Goal: Information Seeking & Learning: Learn about a topic

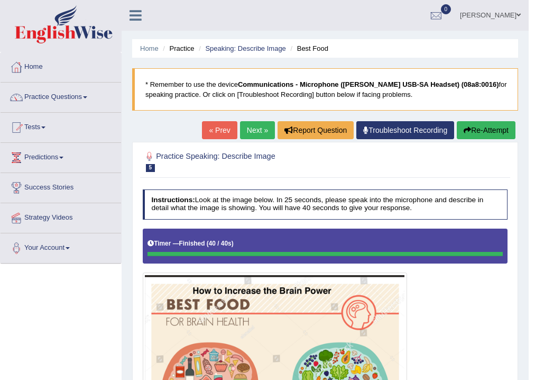
click at [442, 161] on div at bounding box center [325, 161] width 365 height 27
click at [323, 206] on h4 "Instructions: Look at the image below. In 25 seconds, please speak into the mic…" at bounding box center [325, 204] width 365 height 30
click at [323, 205] on h4 "Instructions: Look at the image below. In 25 seconds, please speak into the mic…" at bounding box center [325, 204] width 365 height 30
click at [34, 91] on link "Practice Questions" at bounding box center [61, 95] width 121 height 26
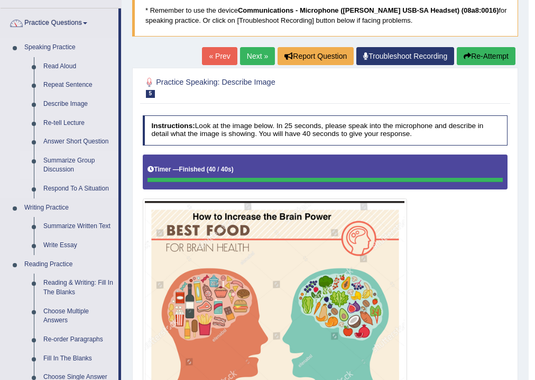
scroll to position [169, 0]
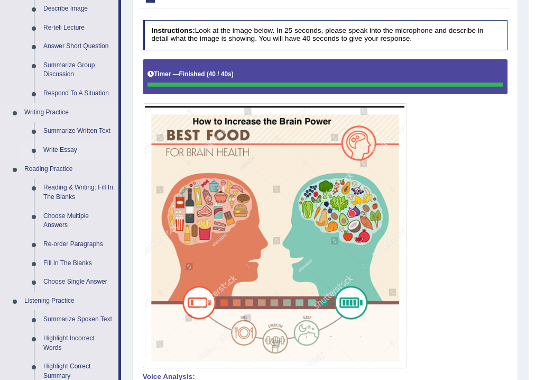
click at [63, 149] on link "Write Essay" at bounding box center [79, 150] width 80 height 19
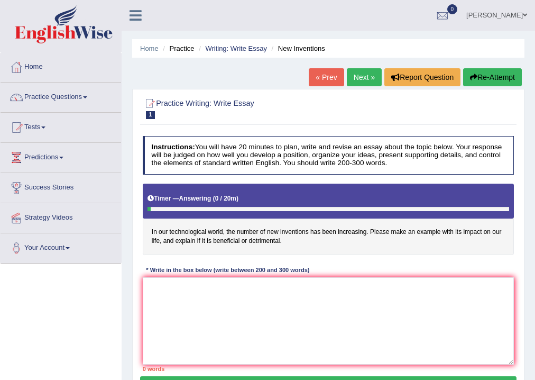
click at [366, 71] on link "Next »" at bounding box center [364, 77] width 35 height 18
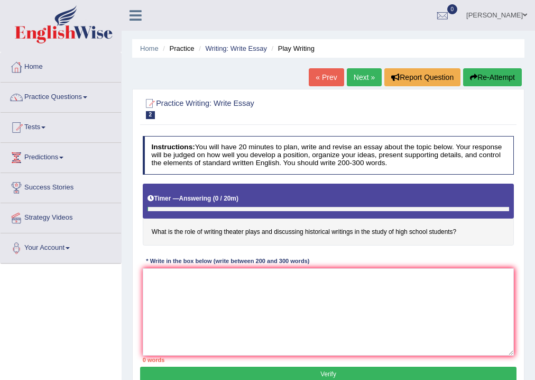
click at [363, 76] on link "Next »" at bounding box center [364, 77] width 35 height 18
click at [330, 74] on link "« Prev" at bounding box center [326, 77] width 35 height 18
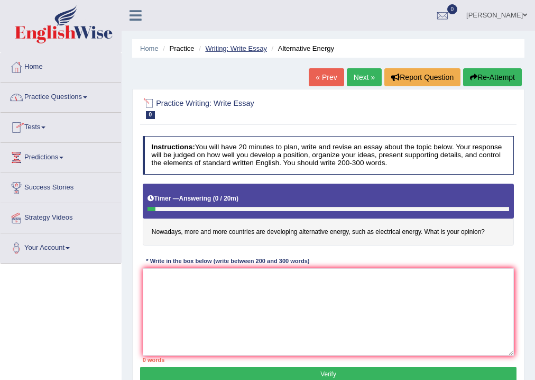
click at [239, 47] on link "Writing: Write Essay" at bounding box center [236, 48] width 62 height 8
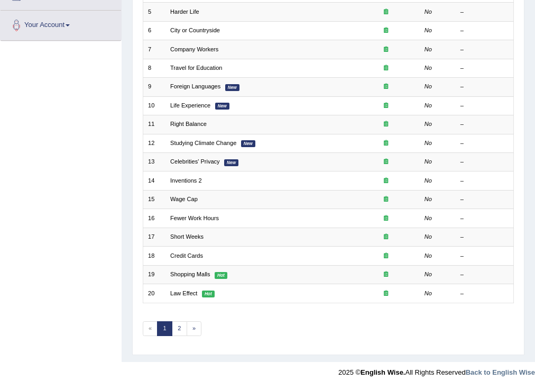
scroll to position [229, 0]
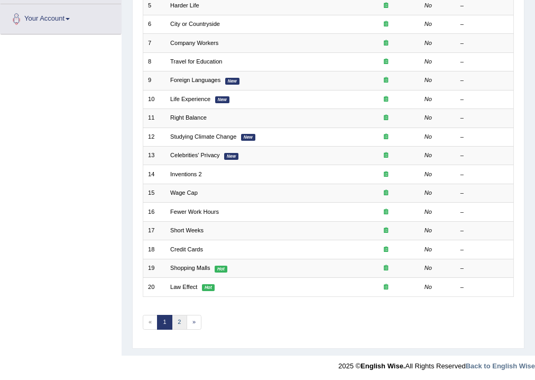
click at [180, 315] on link "2" at bounding box center [179, 322] width 15 height 15
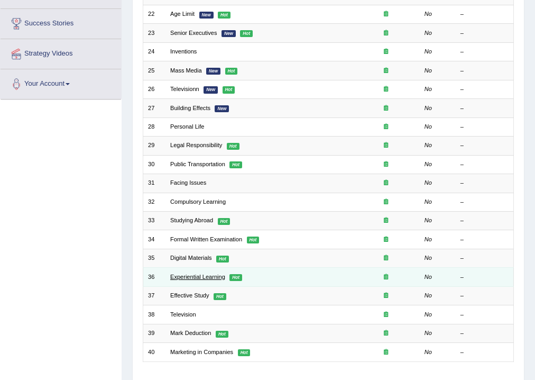
scroll to position [229, 0]
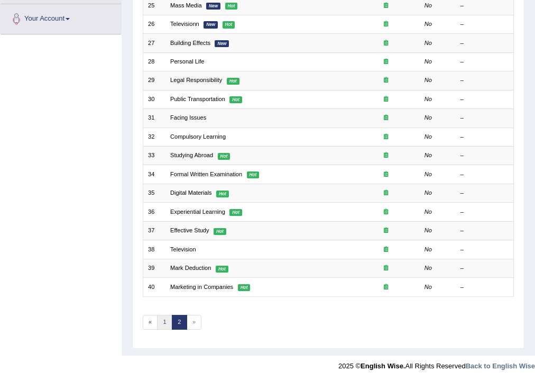
click at [160, 318] on link "1" at bounding box center [164, 322] width 15 height 15
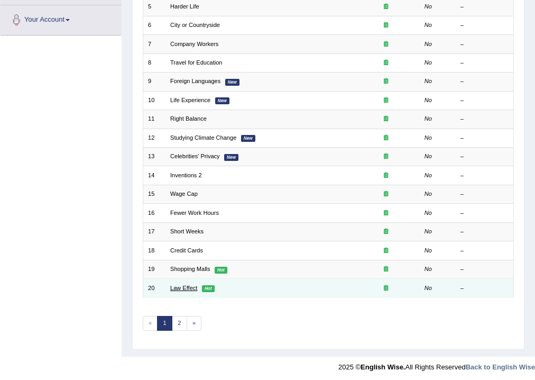
scroll to position [229, 0]
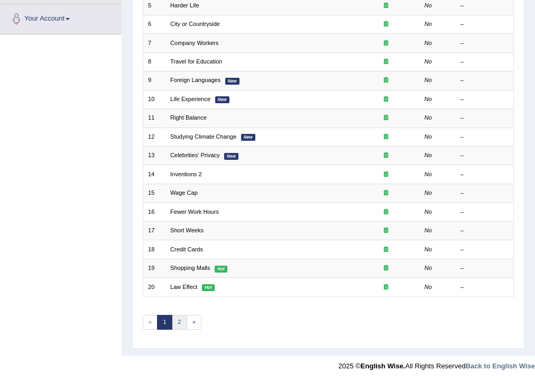
click at [182, 326] on link "2" at bounding box center [179, 322] width 15 height 15
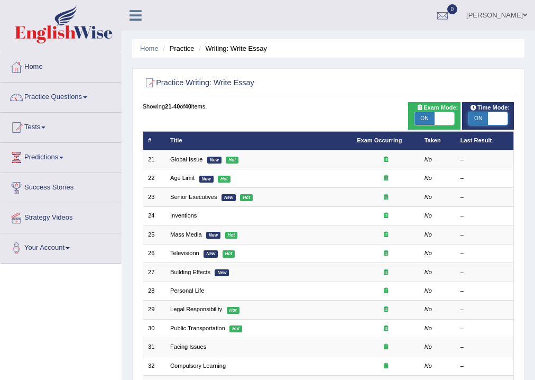
click at [507, 123] on span at bounding box center [498, 118] width 20 height 13
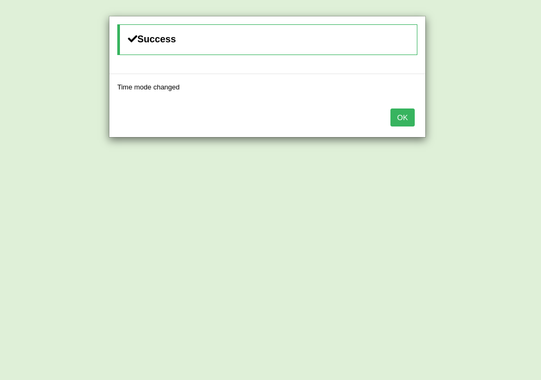
click at [407, 112] on button "OK" at bounding box center [403, 117] width 24 height 18
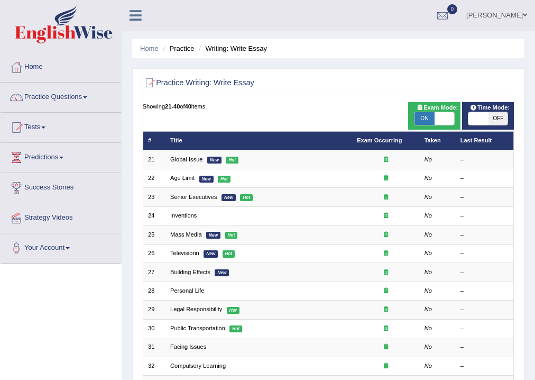
click at [477, 117] on span at bounding box center [478, 118] width 20 height 13
checkbox input "true"
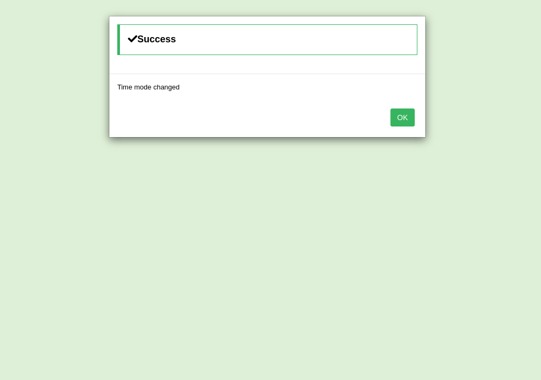
click at [407, 116] on button "OK" at bounding box center [403, 117] width 24 height 18
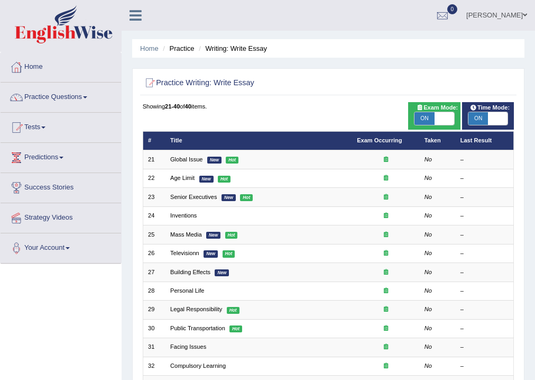
click at [448, 118] on span at bounding box center [445, 118] width 20 height 13
checkbox input "false"
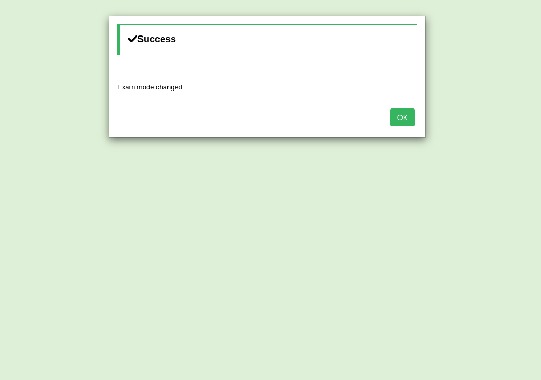
click at [400, 114] on button "OK" at bounding box center [403, 117] width 24 height 18
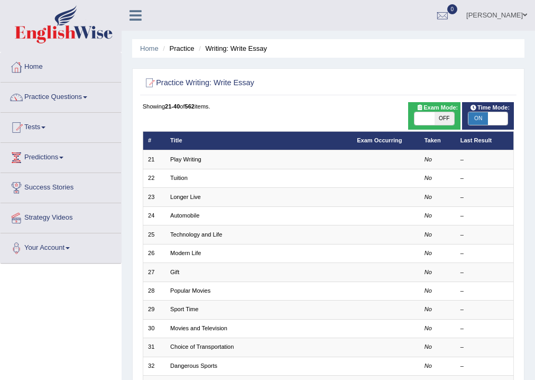
scroll to position [229, 0]
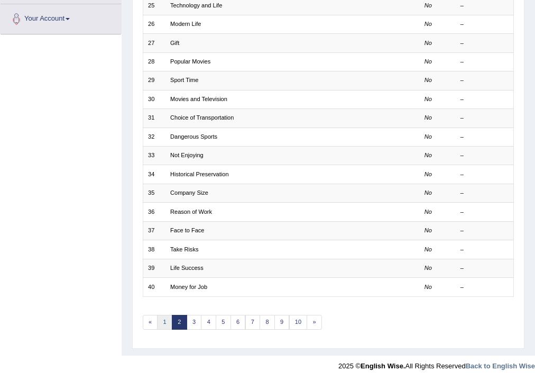
click at [165, 317] on link "1" at bounding box center [164, 322] width 15 height 15
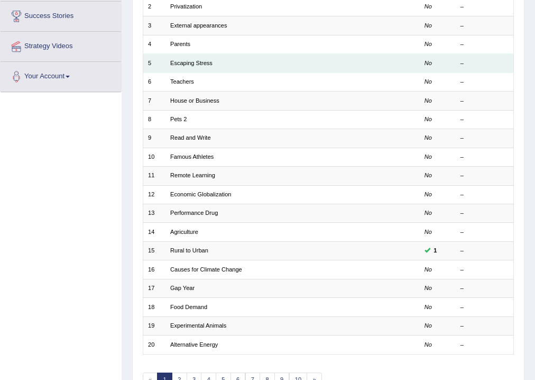
scroll to position [211, 0]
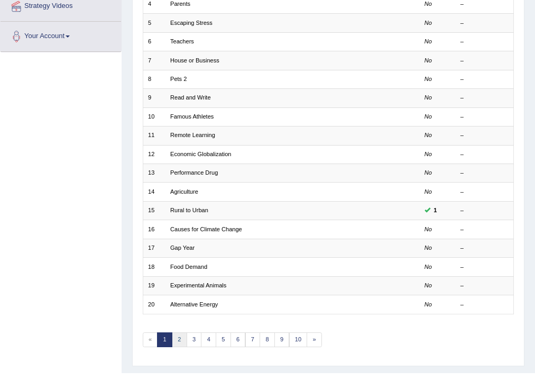
click at [185, 335] on link "2" at bounding box center [179, 339] width 15 height 15
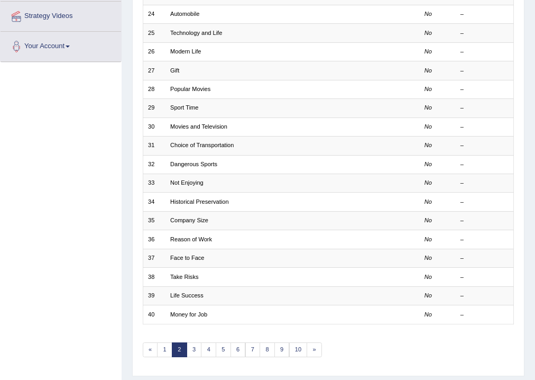
scroll to position [211, 0]
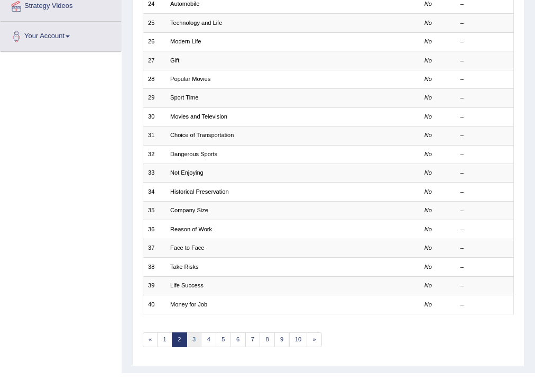
click at [192, 336] on link "3" at bounding box center [194, 339] width 15 height 15
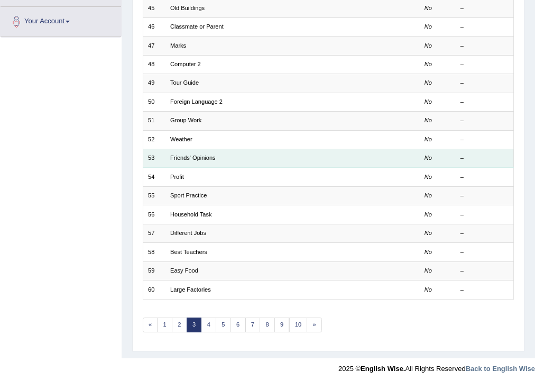
scroll to position [229, 0]
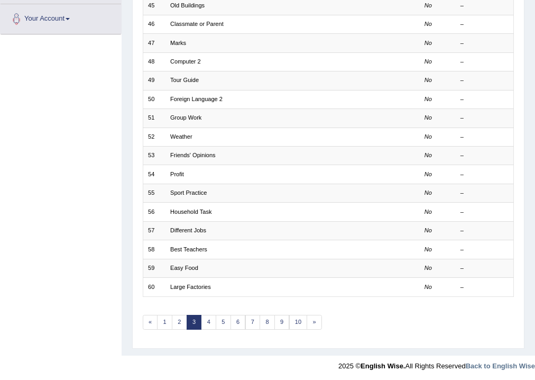
click at [200, 319] on link "3" at bounding box center [194, 322] width 15 height 15
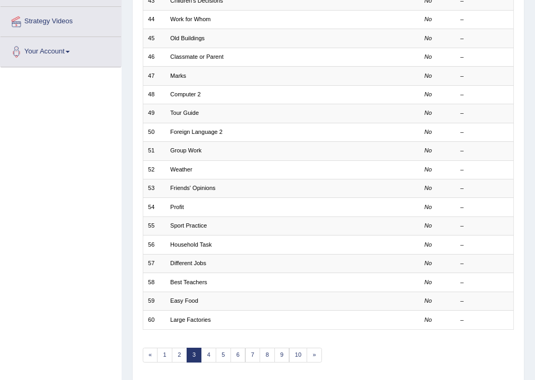
scroll to position [211, 0]
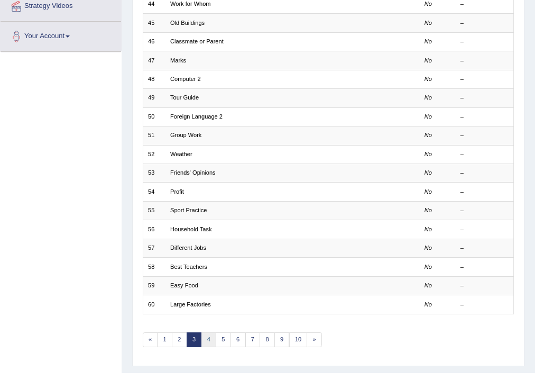
click at [211, 337] on link "4" at bounding box center [208, 339] width 15 height 15
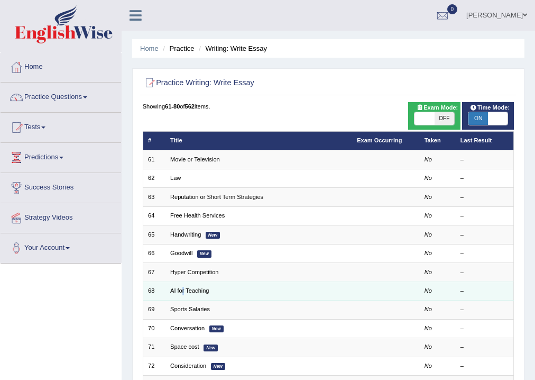
click at [182, 294] on td "AI for Teaching" at bounding box center [258, 290] width 187 height 19
click at [183, 290] on link "AI for Teaching" at bounding box center [189, 290] width 39 height 6
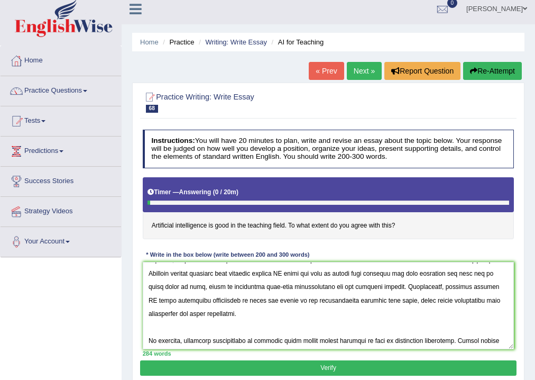
scroll to position [206, 0]
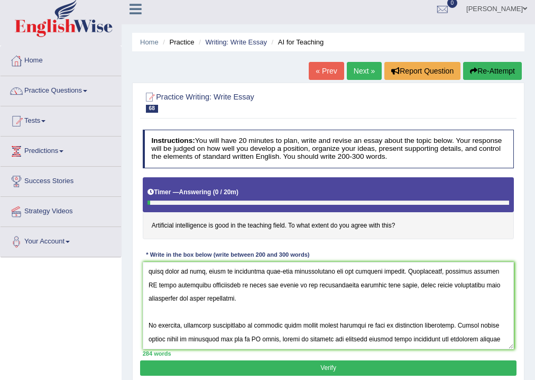
click at [231, 297] on textarea at bounding box center [329, 305] width 372 height 87
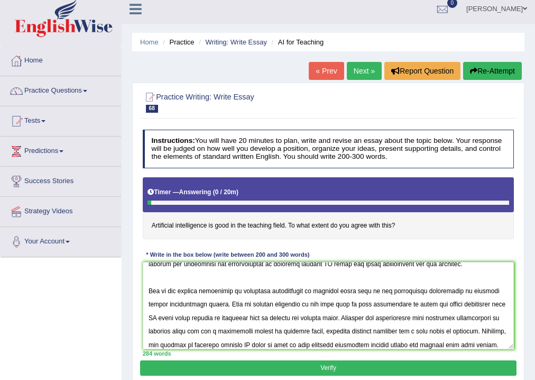
scroll to position [0, 0]
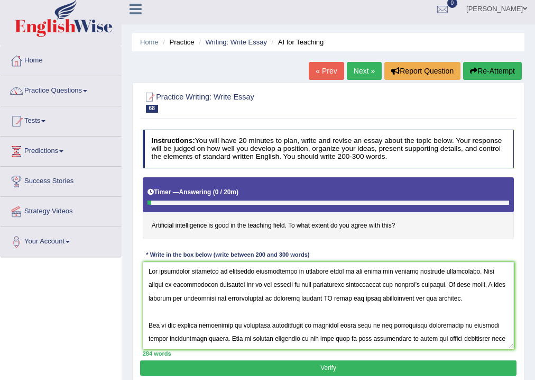
click at [450, 296] on textarea at bounding box center [329, 305] width 372 height 87
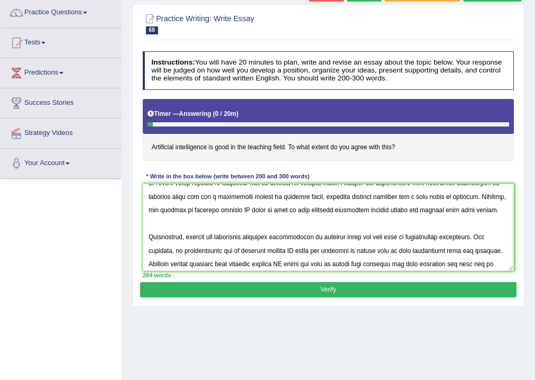
scroll to position [99, 0]
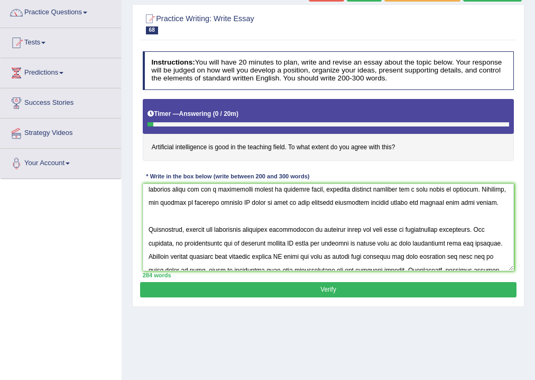
click at [458, 197] on textarea at bounding box center [329, 226] width 372 height 87
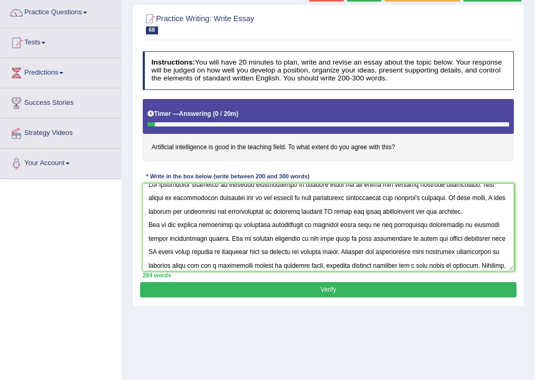
scroll to position [0, 0]
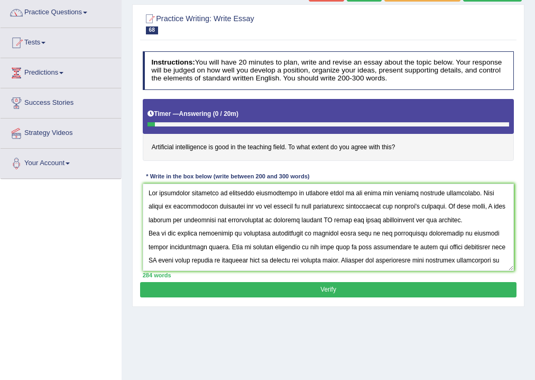
type textarea "The increasing influence of artifical intelligence in teaching field on our liv…"
drag, startPoint x: 335, startPoint y: 283, endPoint x: 370, endPoint y: 313, distance: 45.8
click at [334, 284] on button "Verify" at bounding box center [328, 289] width 376 height 15
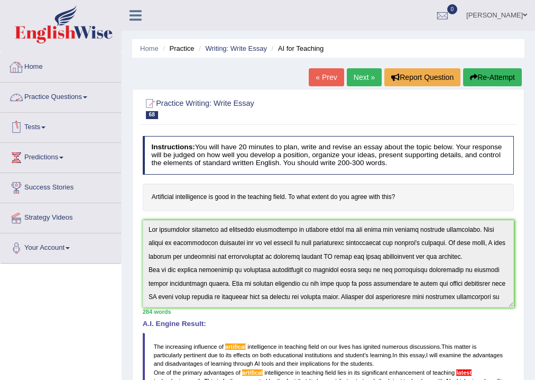
click at [54, 98] on link "Practice Questions" at bounding box center [61, 95] width 121 height 26
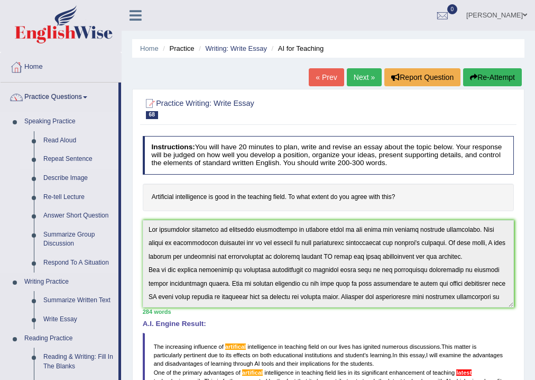
click at [62, 160] on link "Repeat Sentence" at bounding box center [79, 159] width 80 height 19
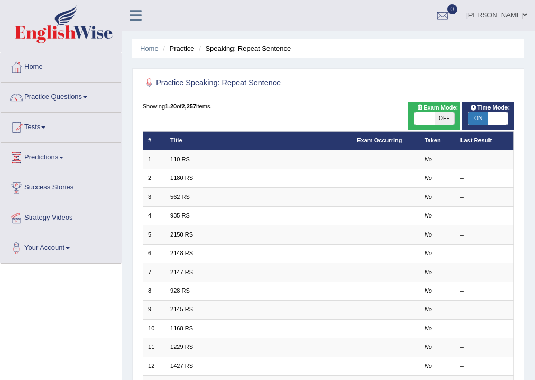
click at [431, 118] on span at bounding box center [424, 118] width 20 height 13
checkbox input "true"
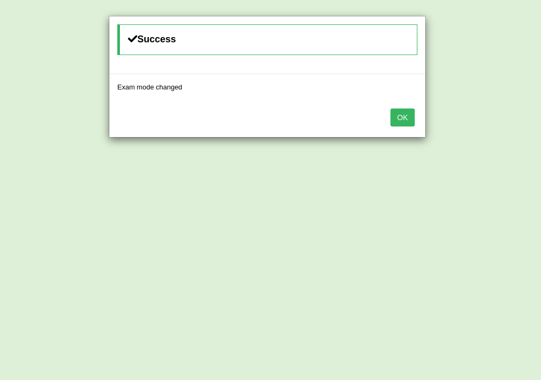
click at [396, 113] on button "OK" at bounding box center [403, 117] width 24 height 18
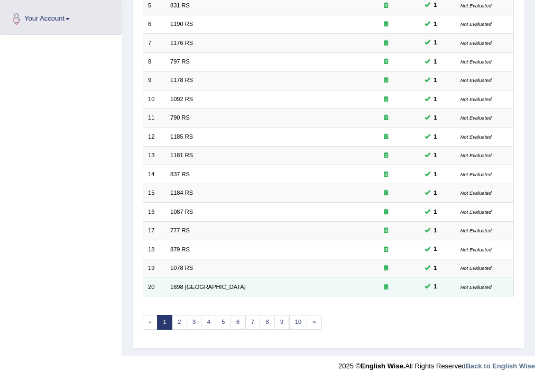
scroll to position [229, 0]
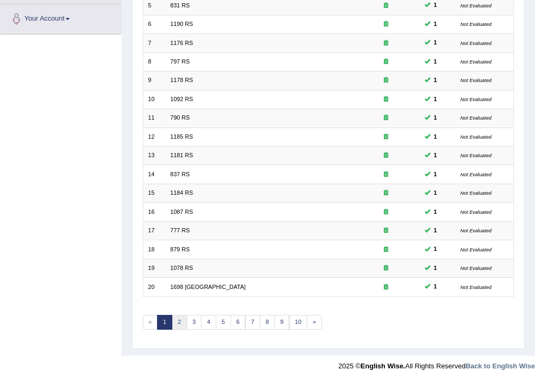
click at [183, 317] on link "2" at bounding box center [179, 322] width 15 height 15
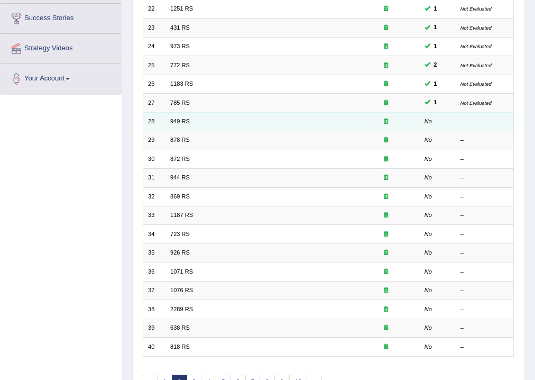
click at [176, 126] on td "949 RS" at bounding box center [258, 121] width 187 height 19
click at [176, 121] on link "949 RS" at bounding box center [180, 121] width 20 height 6
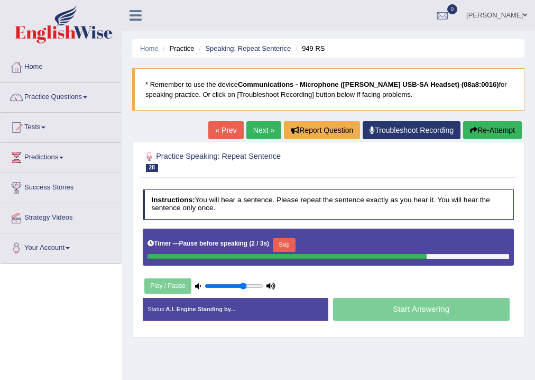
click at [293, 237] on div "Timer — Pause before speaking ( 2 / 3s ) Skip" at bounding box center [329, 245] width 362 height 18
click at [300, 242] on div "Timer — Pause before speaking ( 2 / 3s ) Skip" at bounding box center [329, 245] width 362 height 18
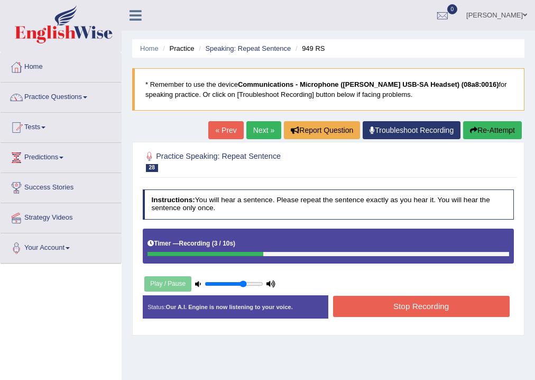
click at [432, 308] on button "Stop Recording" at bounding box center [421, 306] width 177 height 21
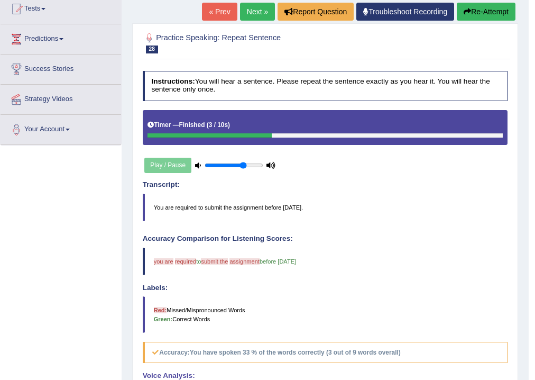
scroll to position [11, 0]
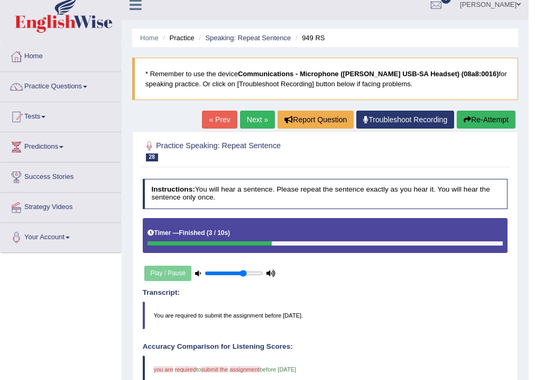
click at [482, 119] on button "Re-Attempt" at bounding box center [486, 119] width 59 height 18
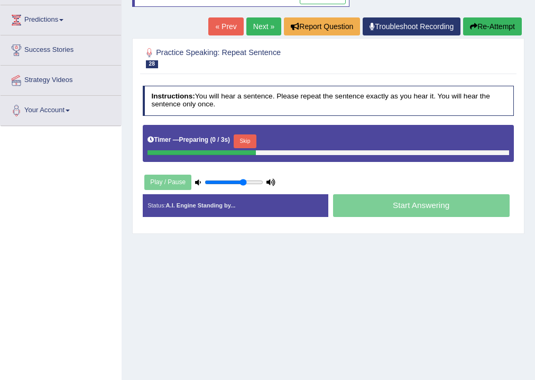
click at [251, 137] on button "Skip" at bounding box center [245, 141] width 23 height 14
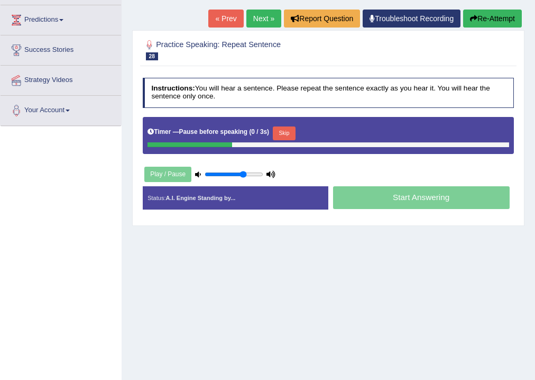
click at [284, 132] on button "Skip" at bounding box center [284, 133] width 23 height 14
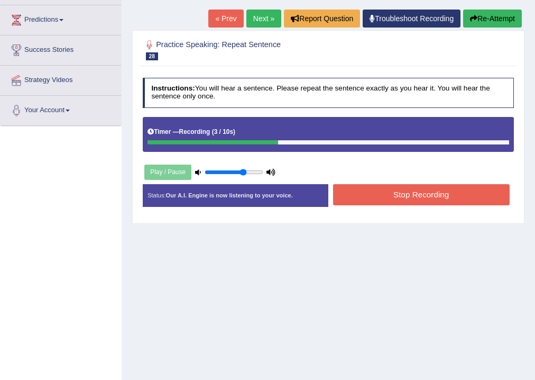
click at [405, 193] on button "Stop Recording" at bounding box center [421, 194] width 177 height 21
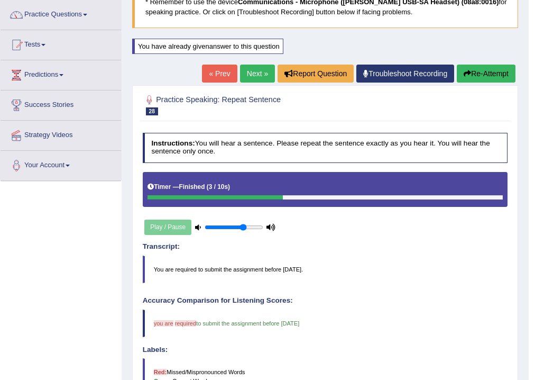
scroll to position [78, 0]
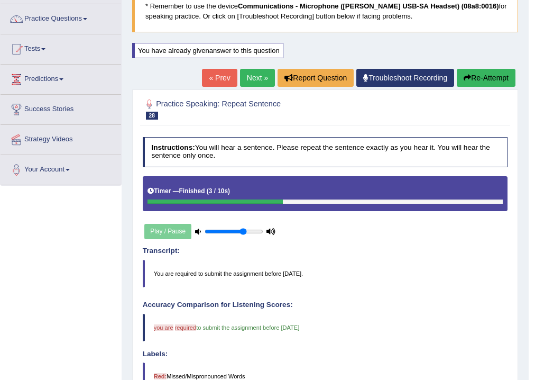
click at [254, 75] on link "Next »" at bounding box center [257, 78] width 35 height 18
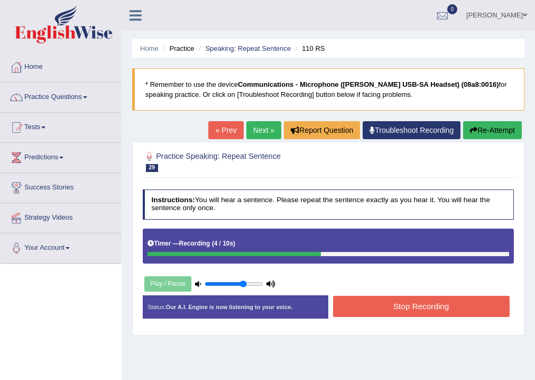
click at [426, 303] on button "Stop Recording" at bounding box center [421, 306] width 177 height 21
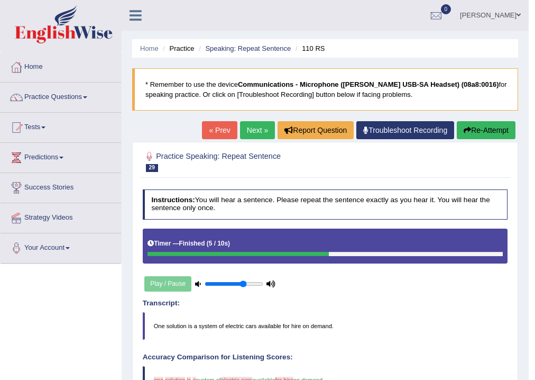
click at [244, 124] on link "Next »" at bounding box center [257, 130] width 35 height 18
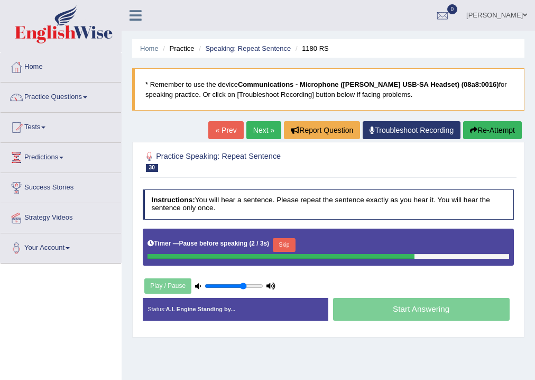
click at [290, 239] on button "Skip" at bounding box center [284, 245] width 23 height 14
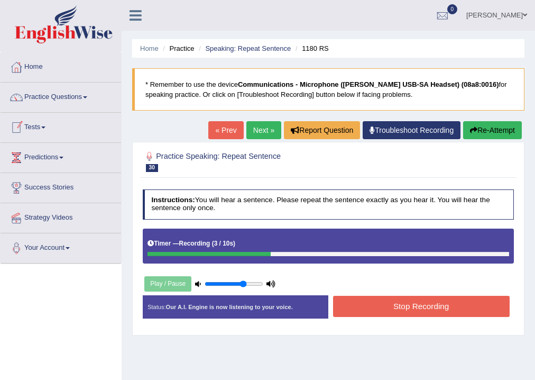
click at [366, 308] on button "Stop Recording" at bounding box center [421, 306] width 177 height 21
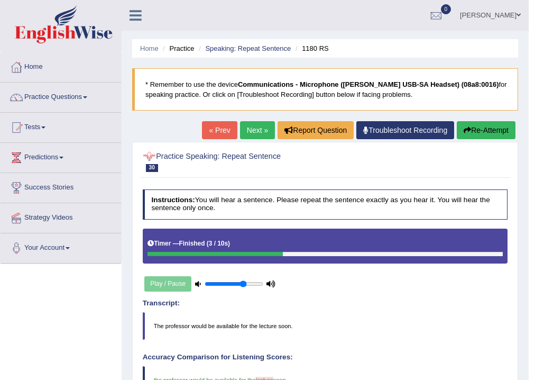
click at [266, 125] on link "Next »" at bounding box center [257, 130] width 35 height 18
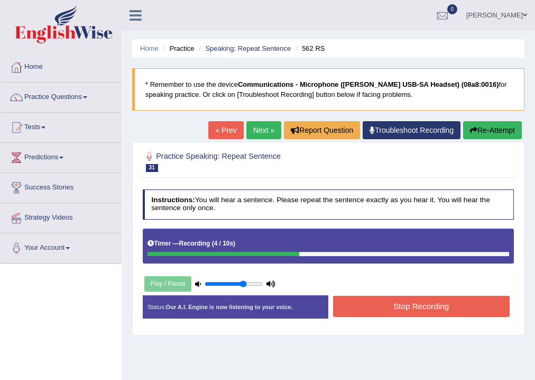
click at [402, 318] on div "Status: Our A.I. Engine is now listening to your voice. Start Answering Stop Re…" at bounding box center [329, 311] width 372 height 32
click at [408, 301] on button "Stop Recording" at bounding box center [421, 306] width 177 height 21
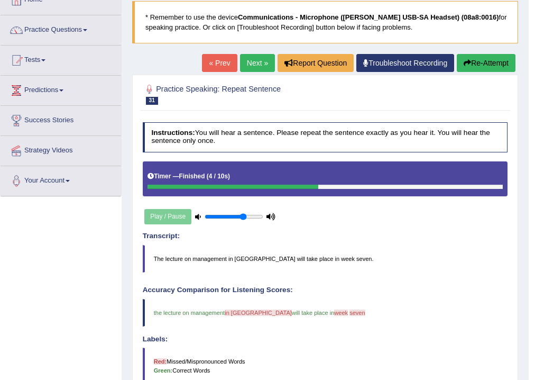
scroll to position [42, 0]
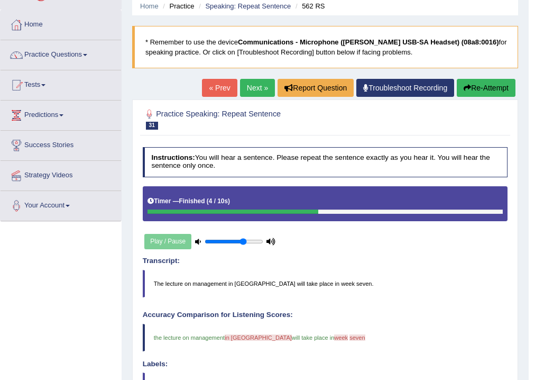
click at [245, 77] on div "Home Practice Speaking: Repeat Sentence 562 RS * Remember to use the device Com…" at bounding box center [325, 288] width 407 height 661
click at [247, 86] on link "Next »" at bounding box center [257, 88] width 35 height 18
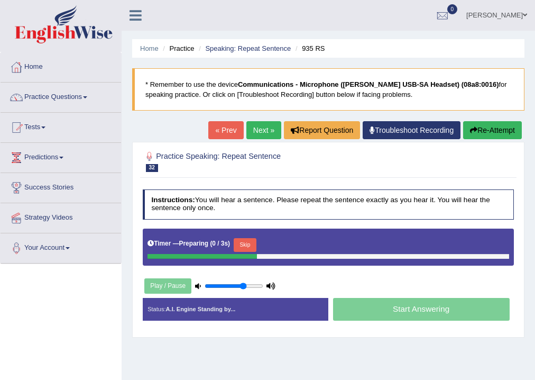
click at [244, 240] on button "Skip" at bounding box center [245, 245] width 23 height 14
click at [284, 240] on button "Skip" at bounding box center [284, 245] width 23 height 14
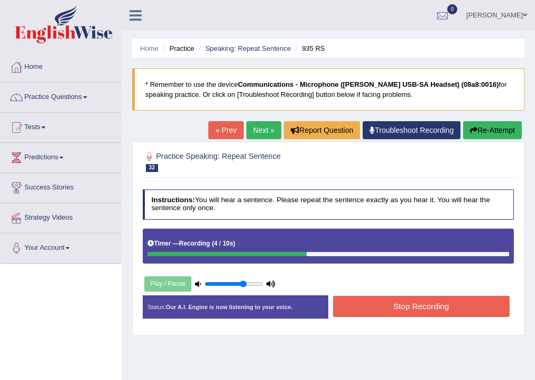
click at [383, 296] on button "Stop Recording" at bounding box center [421, 306] width 177 height 21
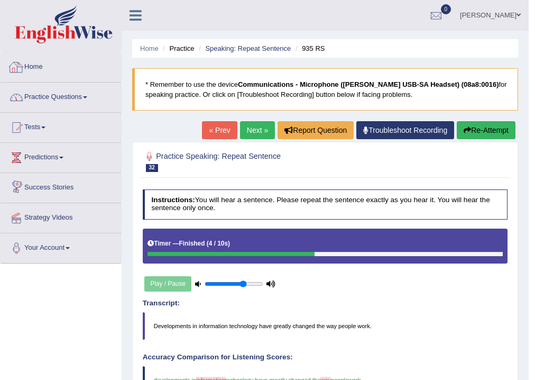
click at [51, 93] on link "Practice Questions" at bounding box center [61, 95] width 121 height 26
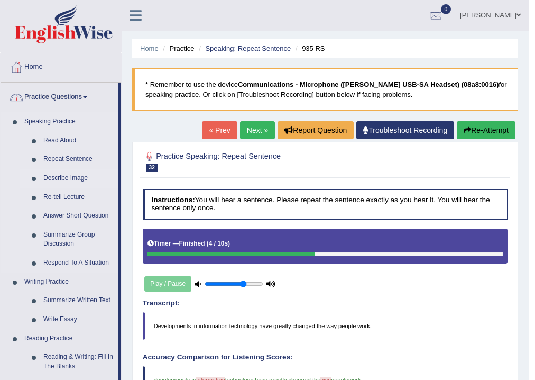
click at [51, 172] on link "Describe Image" at bounding box center [79, 178] width 80 height 19
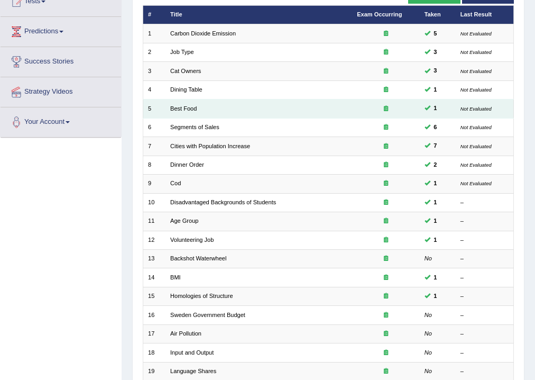
scroll to position [127, 0]
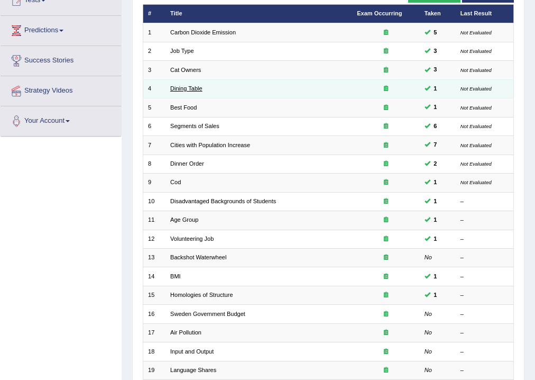
click at [182, 88] on link "Dining Table" at bounding box center [186, 88] width 32 height 6
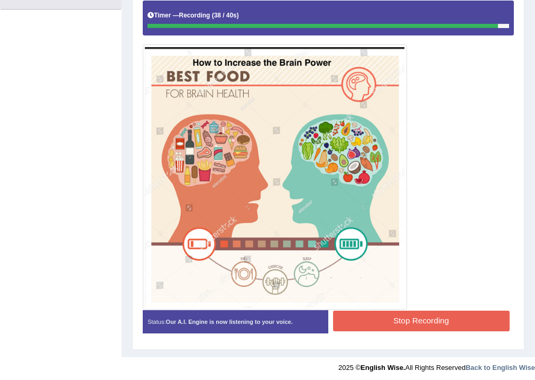
click at [352, 318] on button "Stop Recording" at bounding box center [421, 320] width 177 height 21
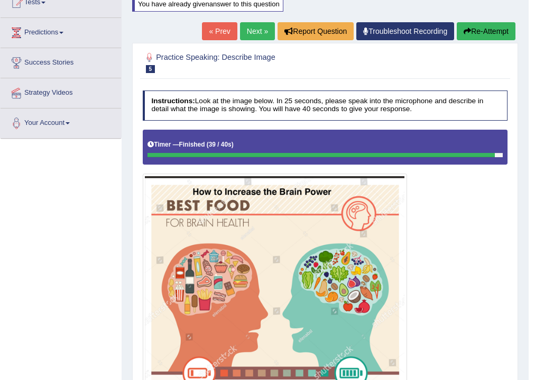
scroll to position [99, 0]
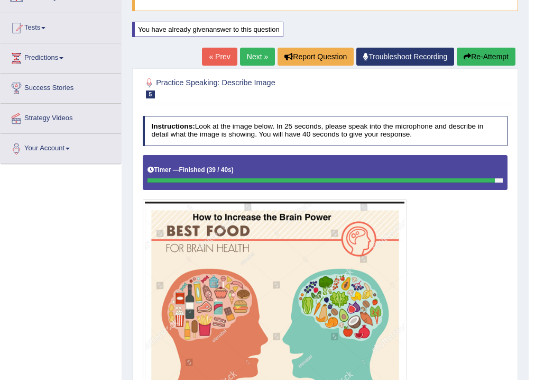
click at [251, 44] on div "You have already given answer to this question" at bounding box center [208, 35] width 153 height 26
click at [251, 53] on link "Next »" at bounding box center [257, 57] width 35 height 18
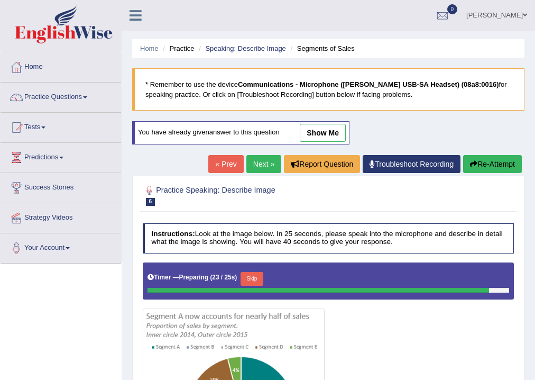
click at [484, 161] on button "Re-Attempt" at bounding box center [492, 164] width 59 height 18
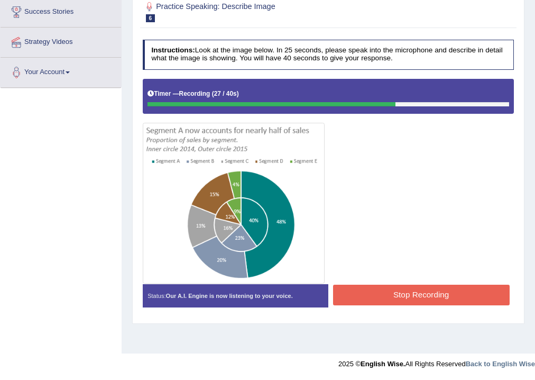
click at [432, 289] on button "Stop Recording" at bounding box center [421, 294] width 177 height 21
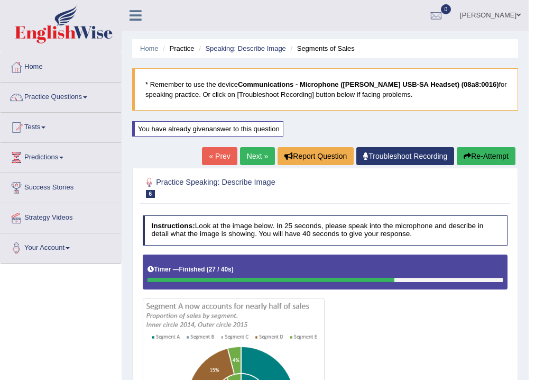
click at [458, 151] on button "Re-Attempt" at bounding box center [486, 156] width 59 height 18
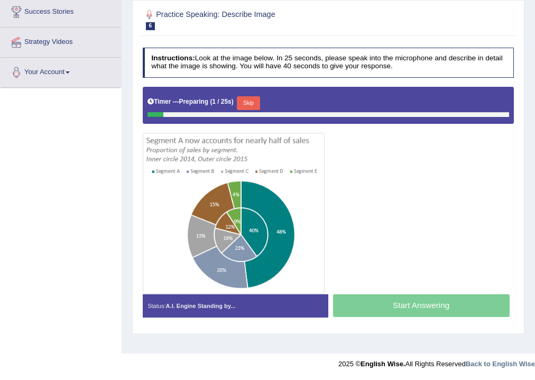
click at [252, 97] on button "Skip" at bounding box center [248, 103] width 23 height 14
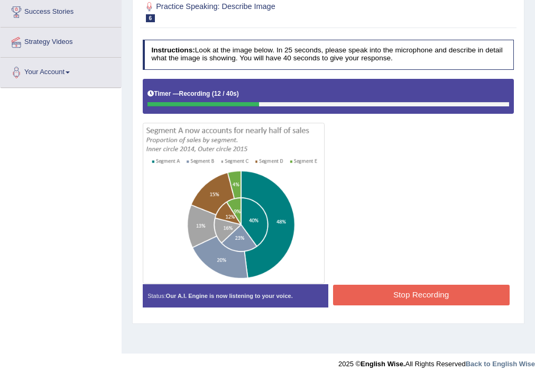
click at [368, 294] on button "Stop Recording" at bounding box center [421, 294] width 177 height 21
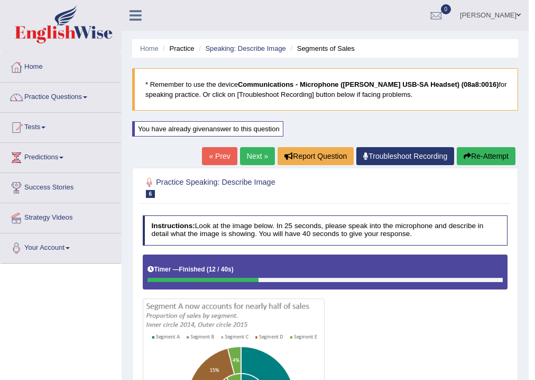
click at [482, 157] on button "Re-Attempt" at bounding box center [486, 156] width 59 height 18
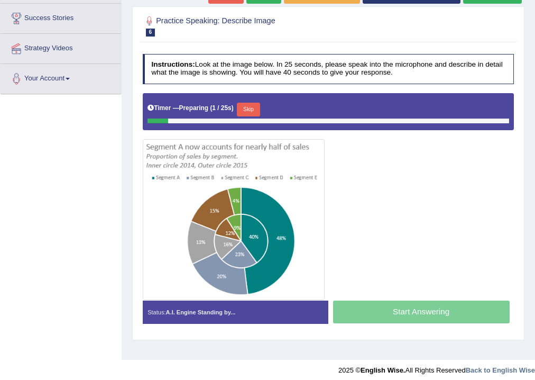
click at [245, 108] on button "Skip" at bounding box center [248, 110] width 23 height 14
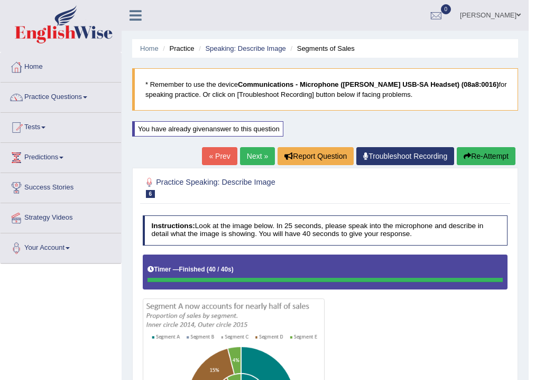
click at [257, 157] on link "Next »" at bounding box center [257, 156] width 35 height 18
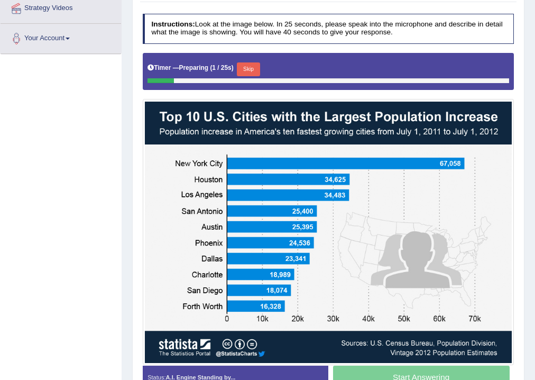
scroll to position [211, 0]
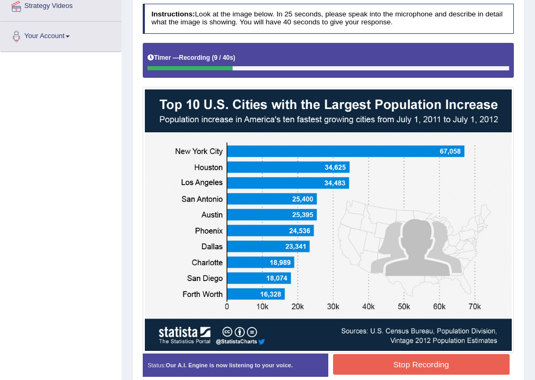
click at [448, 366] on button "Stop Recording" at bounding box center [421, 364] width 177 height 21
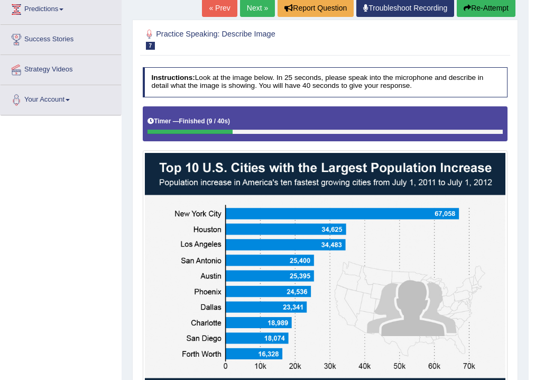
scroll to position [127, 0]
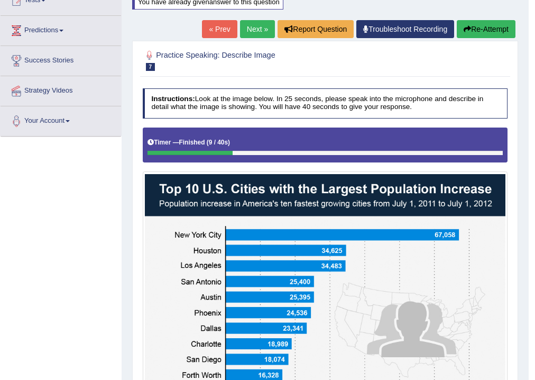
click at [480, 29] on button "Re-Attempt" at bounding box center [486, 29] width 59 height 18
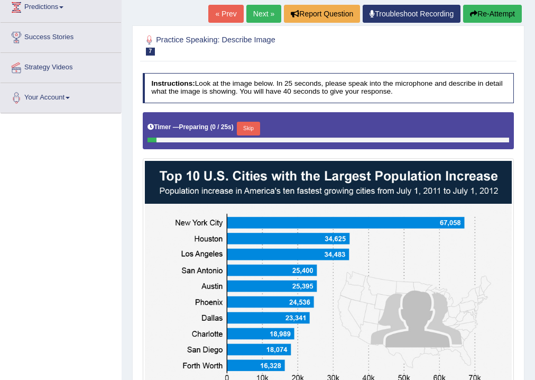
scroll to position [268, 0]
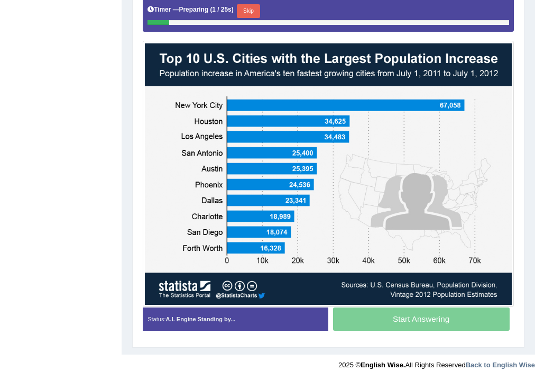
click at [256, 6] on button "Skip" at bounding box center [248, 11] width 23 height 14
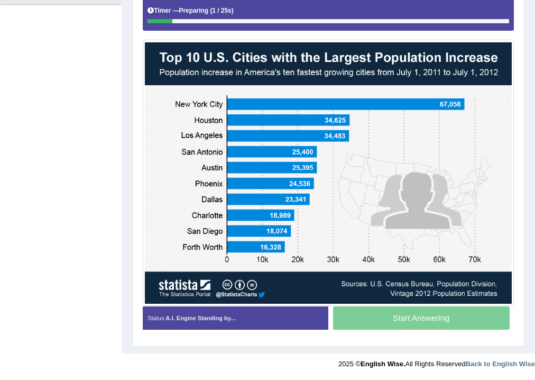
scroll to position [258, 0]
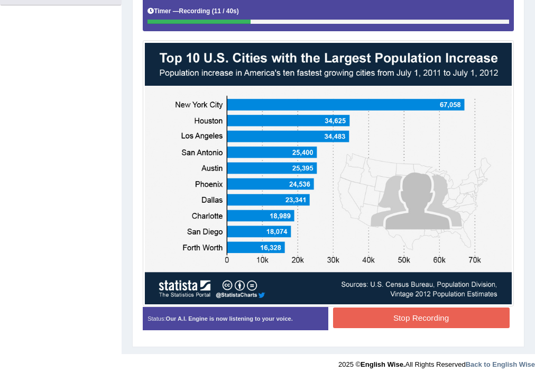
click at [406, 319] on button "Stop Recording" at bounding box center [421, 317] width 177 height 21
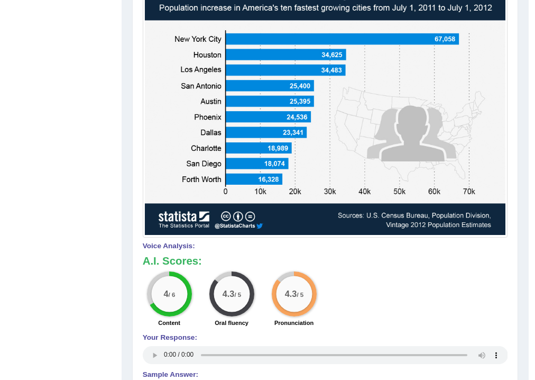
scroll to position [139, 0]
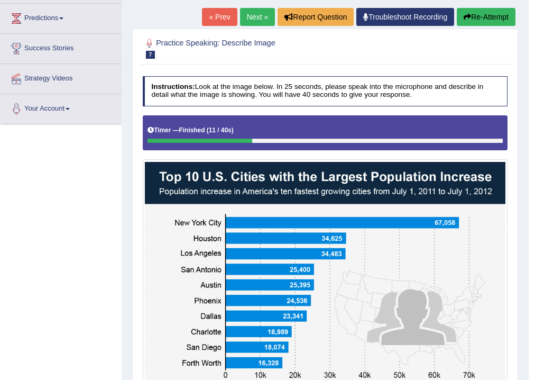
click at [468, 10] on button "Re-Attempt" at bounding box center [486, 17] width 59 height 18
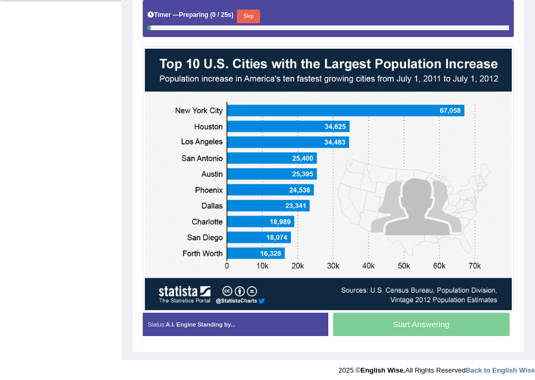
scroll to position [262, 0]
click at [257, 15] on button "Skip" at bounding box center [248, 17] width 23 height 14
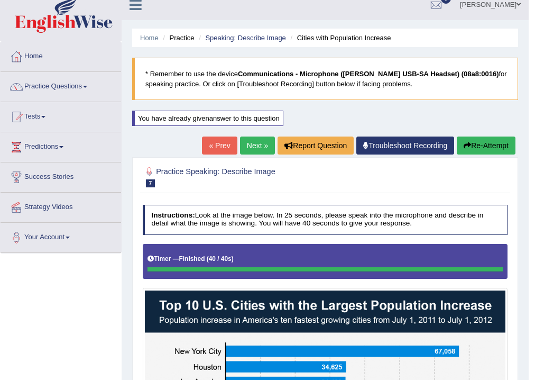
scroll to position [8, 0]
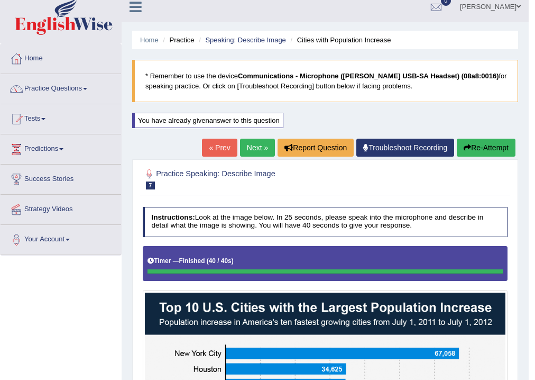
click at [471, 145] on button "Re-Attempt" at bounding box center [486, 148] width 59 height 18
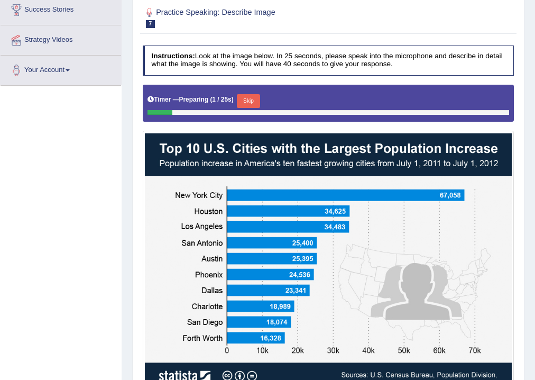
click at [259, 100] on button "Skip" at bounding box center [248, 101] width 23 height 14
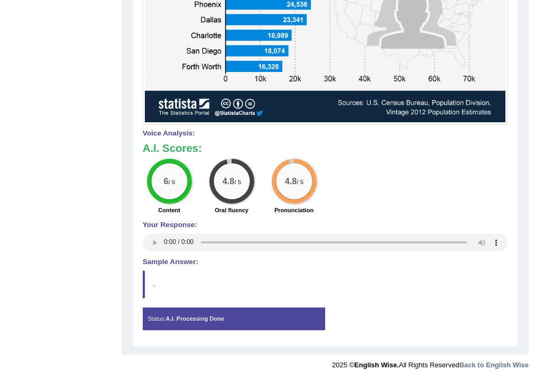
scroll to position [97, 0]
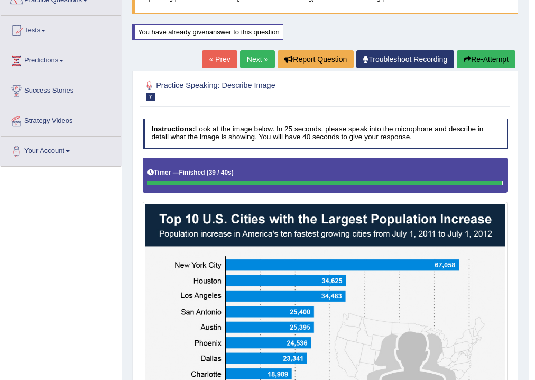
click at [259, 57] on link "Next »" at bounding box center [257, 59] width 35 height 18
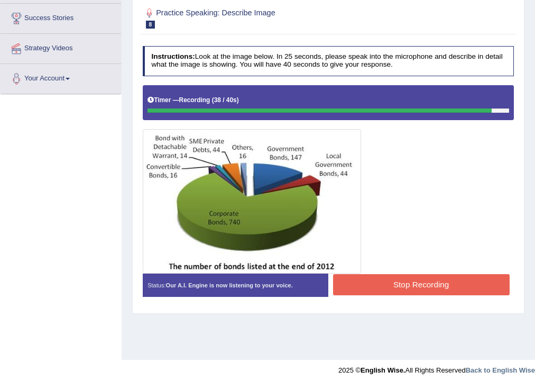
click at [425, 285] on button "Stop Recording" at bounding box center [421, 284] width 177 height 21
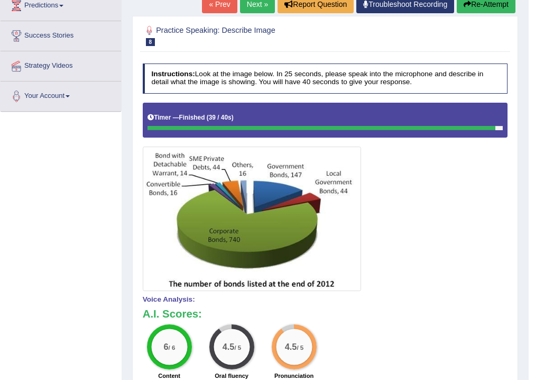
scroll to position [21, 0]
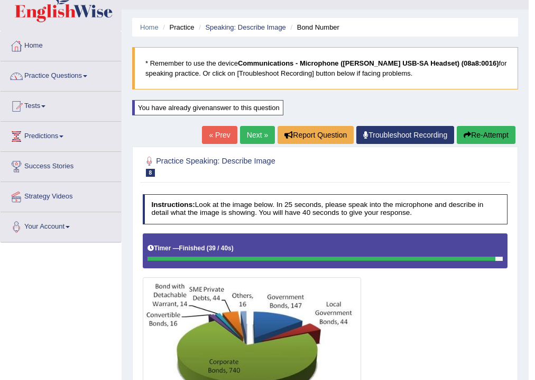
click at [39, 76] on link "Practice Questions" at bounding box center [61, 74] width 121 height 26
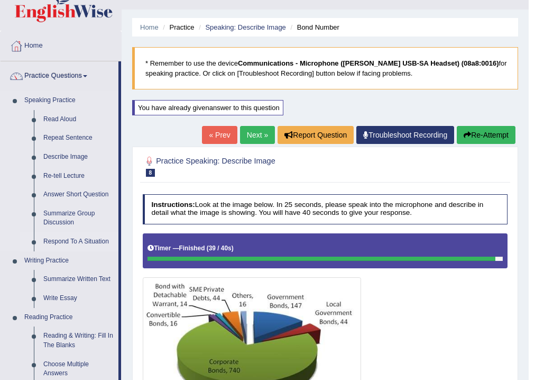
click at [60, 238] on link "Respond To A Situation" at bounding box center [79, 241] width 80 height 19
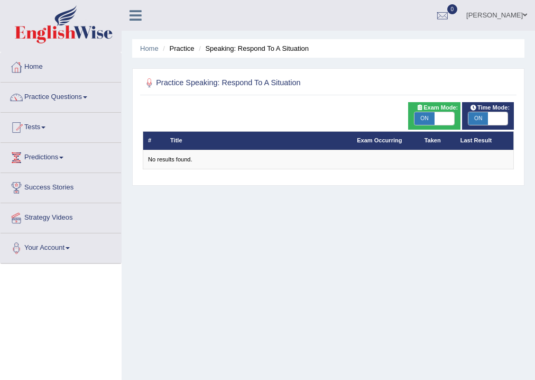
click at [431, 118] on span "ON" at bounding box center [424, 118] width 20 height 13
checkbox input "false"
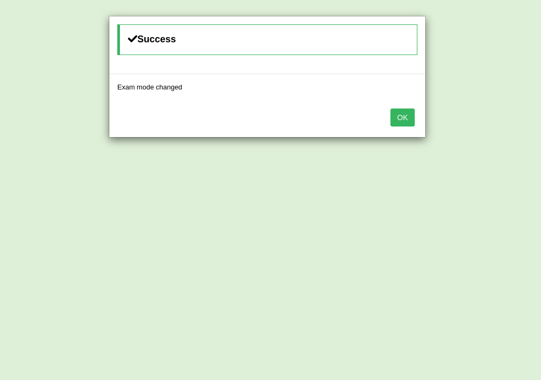
click at [405, 117] on button "OK" at bounding box center [403, 117] width 24 height 18
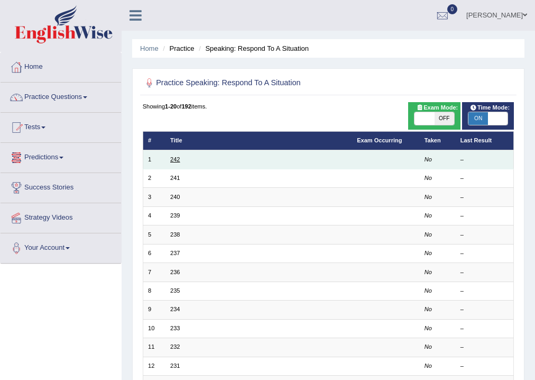
click at [175, 158] on link "242" at bounding box center [175, 159] width 10 height 6
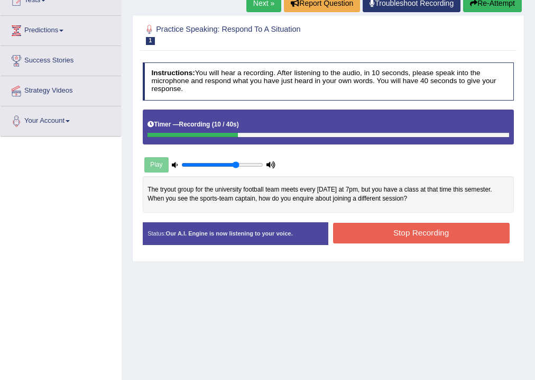
click at [426, 231] on button "Stop Recording" at bounding box center [421, 233] width 177 height 21
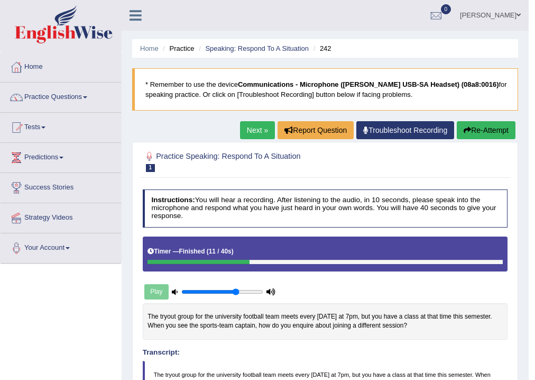
click at [472, 124] on button "Re-Attempt" at bounding box center [486, 130] width 59 height 18
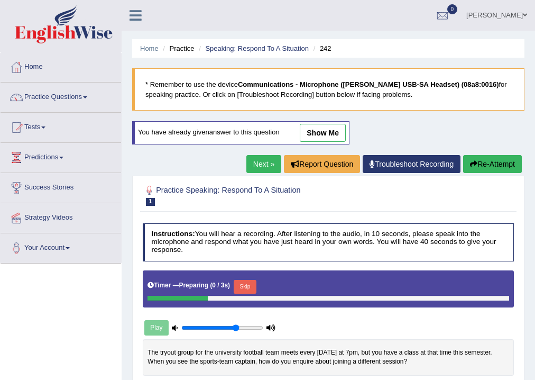
click at [242, 284] on button "Skip" at bounding box center [245, 287] width 23 height 14
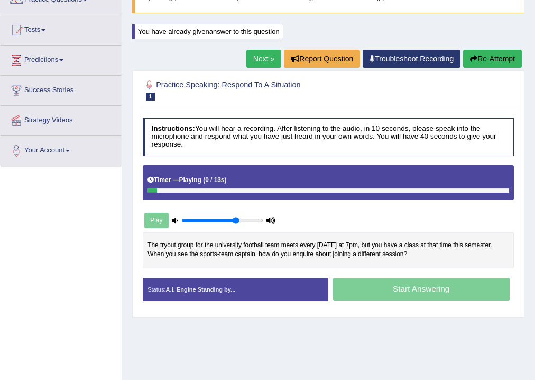
scroll to position [176, 0]
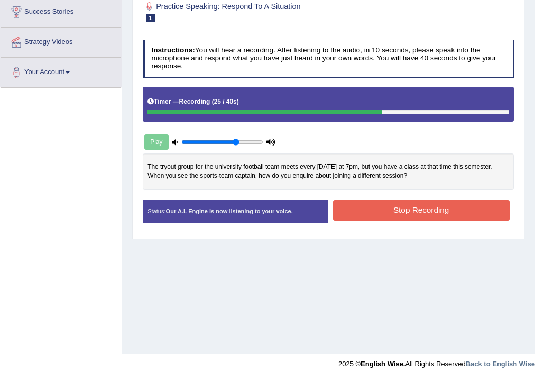
drag, startPoint x: 461, startPoint y: 203, endPoint x: 440, endPoint y: 286, distance: 85.7
click at [460, 203] on button "Stop Recording" at bounding box center [421, 210] width 177 height 21
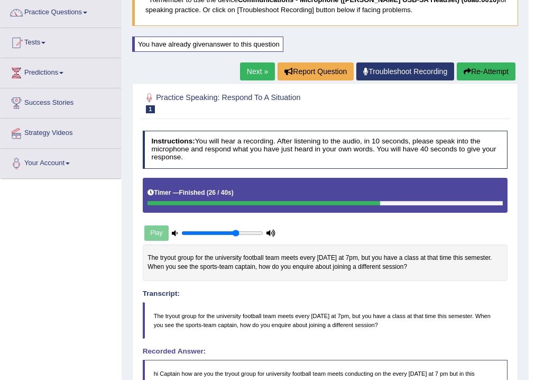
scroll to position [6, 0]
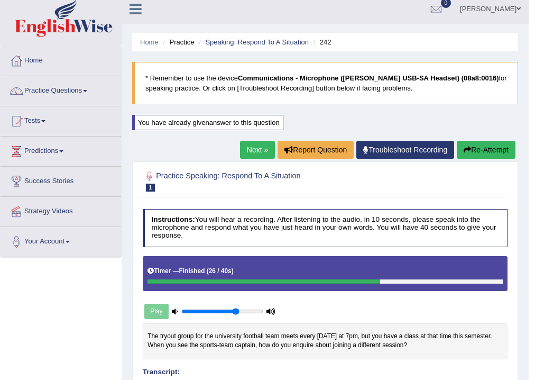
click at [254, 148] on link "Next »" at bounding box center [257, 150] width 35 height 18
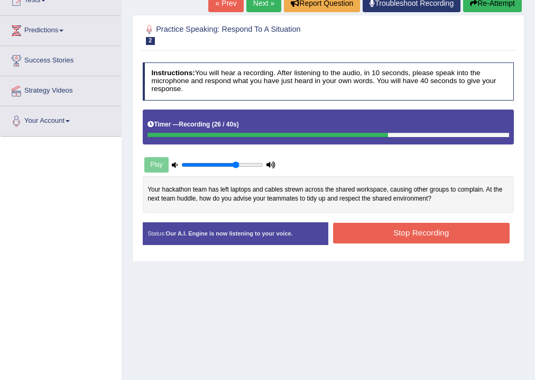
drag, startPoint x: 352, startPoint y: 235, endPoint x: 356, endPoint y: 239, distance: 6.0
click at [351, 235] on button "Stop Recording" at bounding box center [421, 233] width 177 height 21
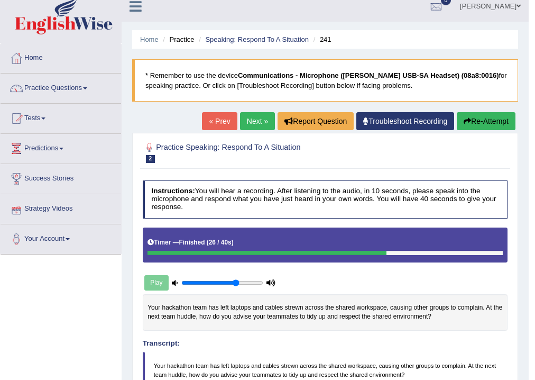
scroll to position [7, 0]
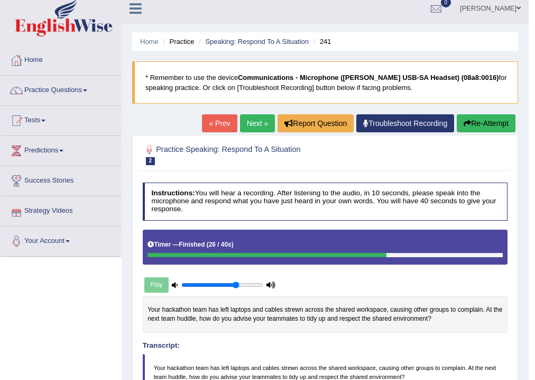
click at [472, 118] on button "Re-Attempt" at bounding box center [486, 123] width 59 height 18
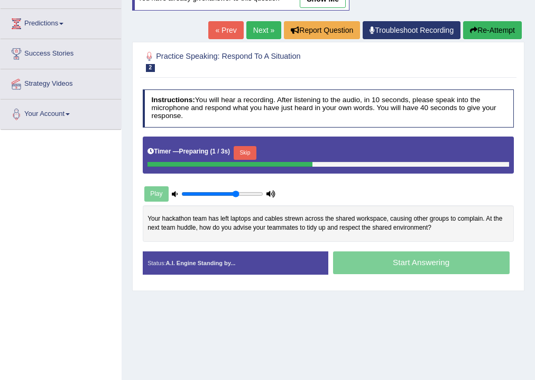
click at [247, 149] on button "Skip" at bounding box center [245, 153] width 23 height 14
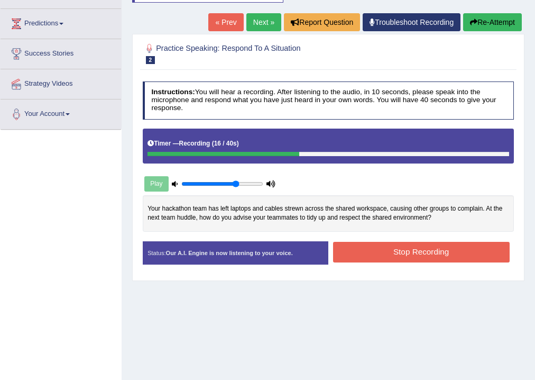
click at [437, 241] on div "Created with Highcharts 7.1.2 Great Too slow Too fast Time Speech pace meter: 0…" at bounding box center [423, 241] width 190 height 1
click at [429, 252] on button "Stop Recording" at bounding box center [421, 252] width 177 height 21
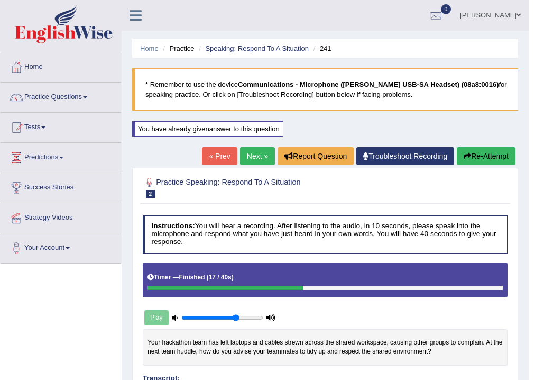
drag, startPoint x: 473, startPoint y: 153, endPoint x: 472, endPoint y: 167, distance: 13.3
click at [473, 153] on button "Re-Attempt" at bounding box center [486, 156] width 59 height 18
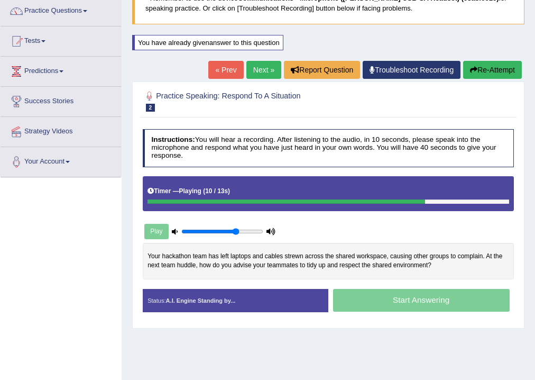
scroll to position [127, 0]
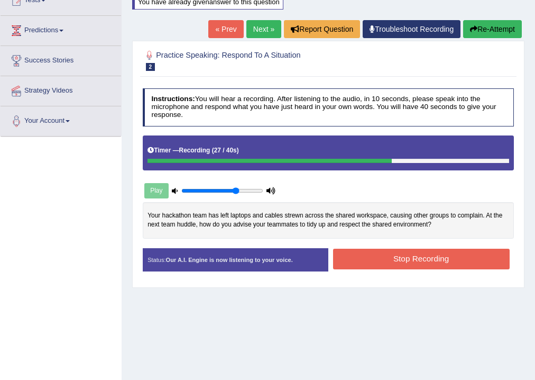
drag, startPoint x: 389, startPoint y: 252, endPoint x: 381, endPoint y: 250, distance: 8.4
click at [388, 252] on button "Stop Recording" at bounding box center [421, 258] width 177 height 21
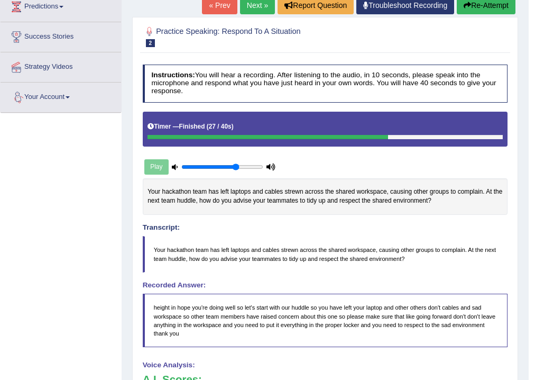
scroll to position [169, 0]
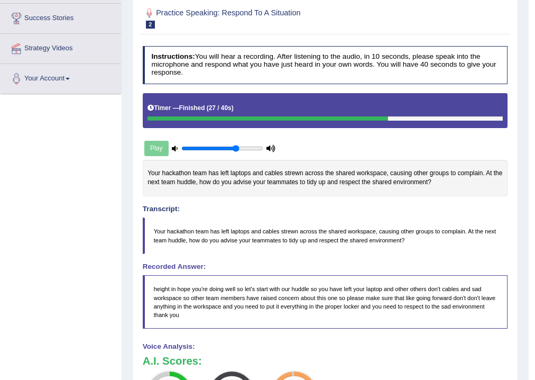
click at [278, 176] on div "Your hackathon team has left laptops and cables strewn across the shared worksp…" at bounding box center [325, 178] width 365 height 36
click at [257, 248] on blockquote "Your hackathon team has left laptops and cables strewn across the shared worksp…" at bounding box center [325, 235] width 365 height 36
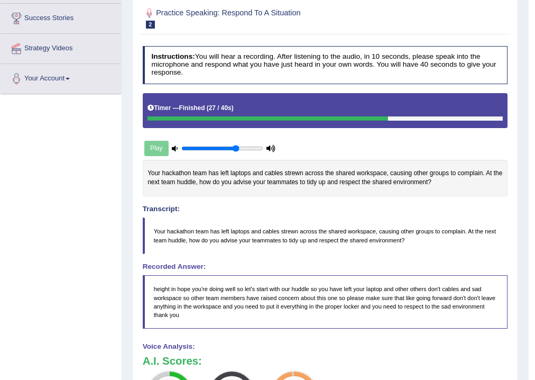
click at [259, 242] on blockquote "Your hackathon team has left laptops and cables strewn across the shared worksp…" at bounding box center [325, 235] width 365 height 36
click at [259, 233] on blockquote "Your hackathon team has left laptops and cables strewn across the shared worksp…" at bounding box center [325, 235] width 365 height 36
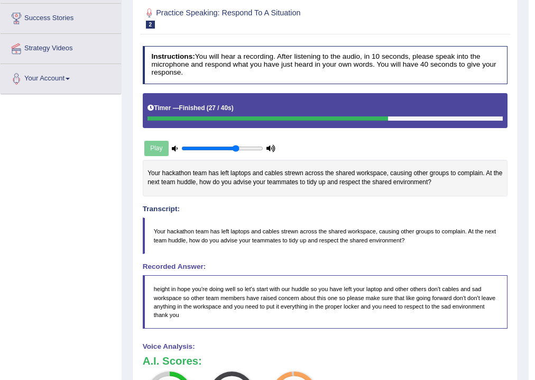
click at [259, 233] on blockquote "Your hackathon team has left laptops and cables strewn across the shared worksp…" at bounding box center [325, 235] width 365 height 36
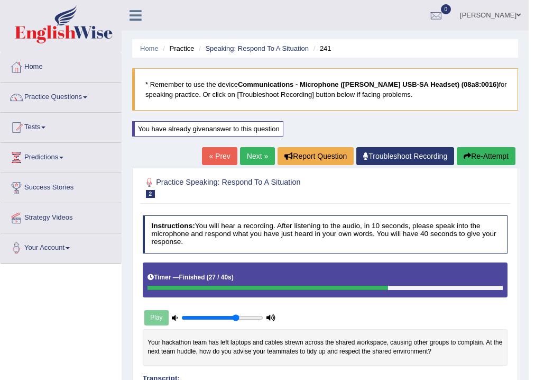
click at [469, 158] on button "Re-Attempt" at bounding box center [486, 156] width 59 height 18
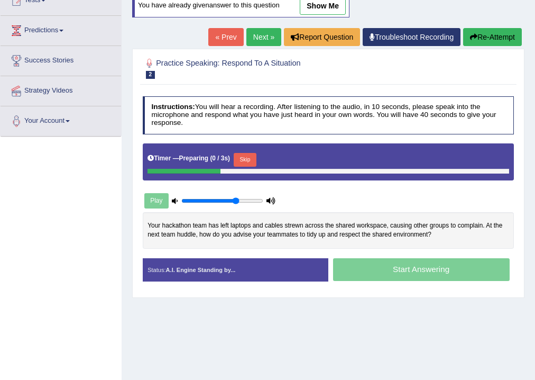
click at [252, 156] on button "Skip" at bounding box center [245, 160] width 23 height 14
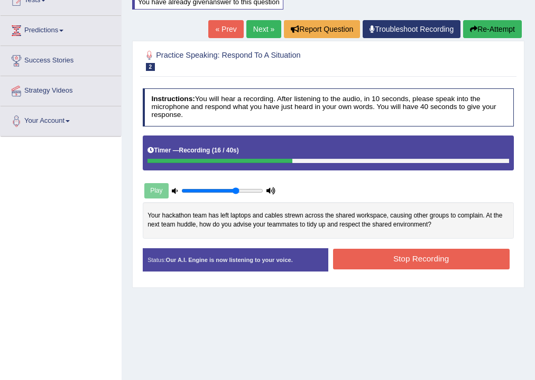
click at [376, 263] on button "Stop Recording" at bounding box center [421, 258] width 177 height 21
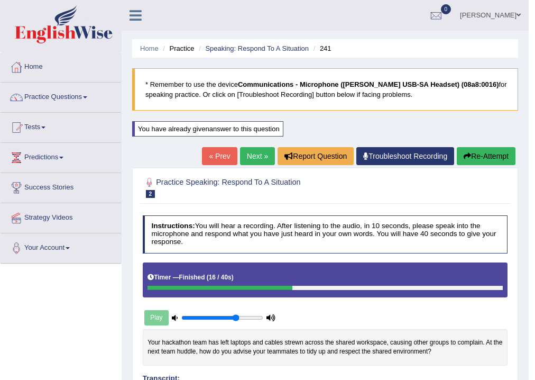
click at [516, 153] on div "« Prev Next » Report Question Troubleshoot Recording Re-Attempt" at bounding box center [360, 157] width 316 height 21
click at [491, 155] on button "Re-Attempt" at bounding box center [486, 156] width 59 height 18
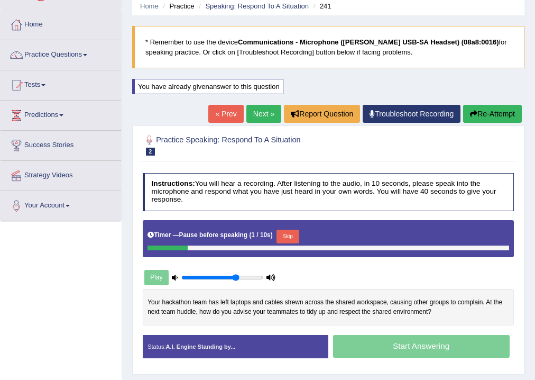
scroll to position [176, 0]
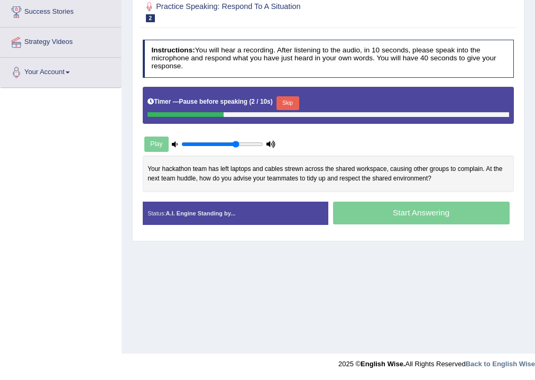
click at [290, 102] on button "Skip" at bounding box center [288, 103] width 23 height 14
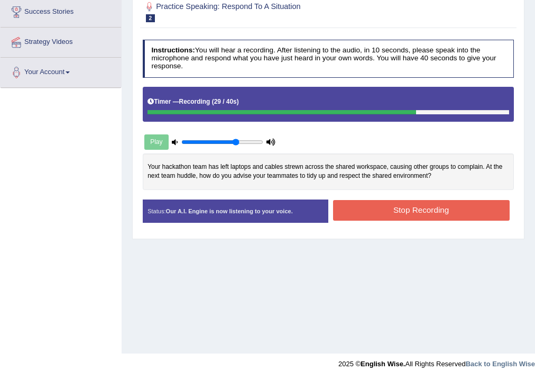
click at [347, 210] on button "Stop Recording" at bounding box center [421, 210] width 177 height 21
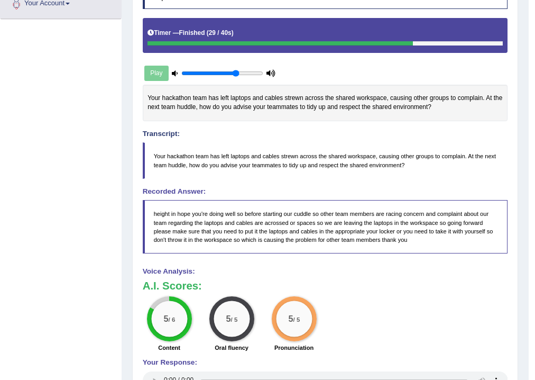
scroll to position [91, 0]
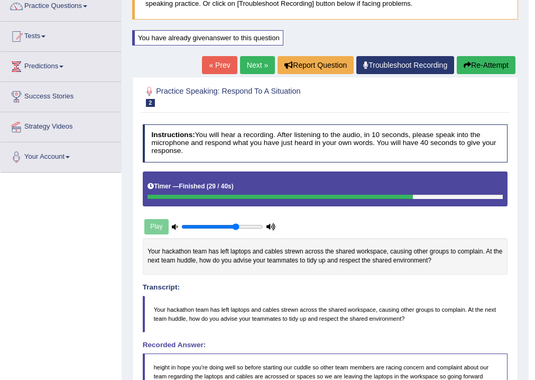
click at [251, 62] on link "Next »" at bounding box center [257, 65] width 35 height 18
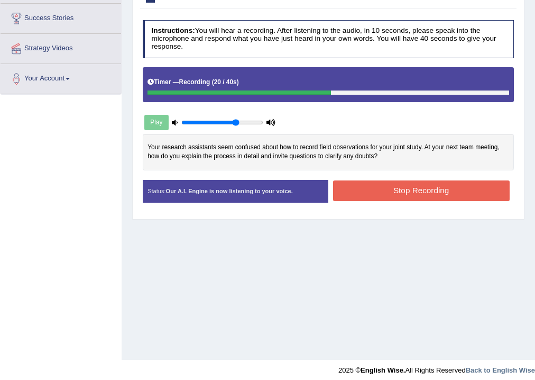
scroll to position [176, 0]
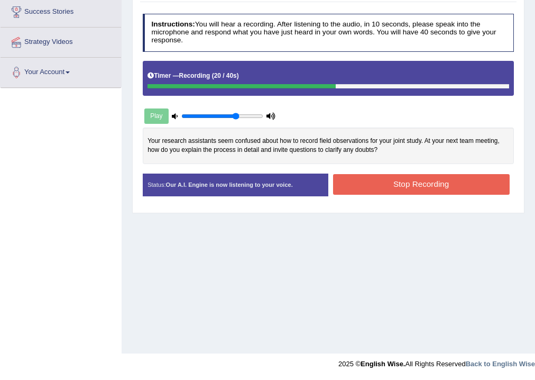
click at [480, 182] on button "Stop Recording" at bounding box center [421, 184] width 177 height 21
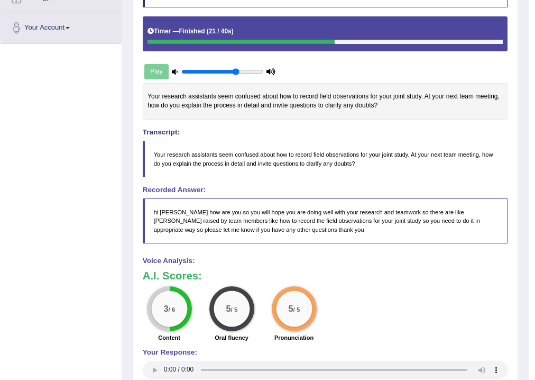
scroll to position [8, 0]
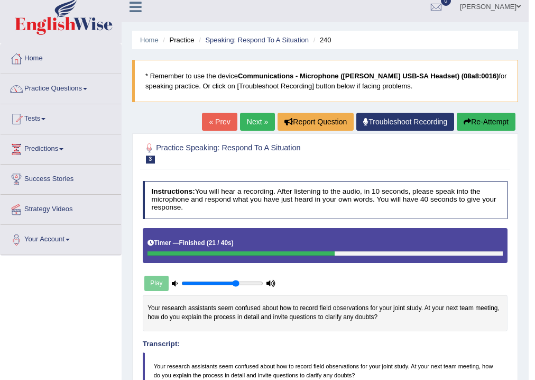
click at [251, 115] on link "Next »" at bounding box center [257, 122] width 35 height 18
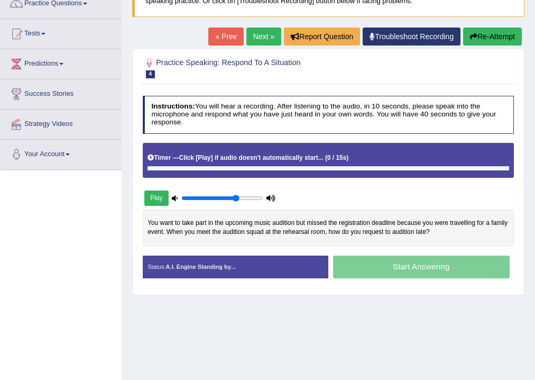
scroll to position [176, 0]
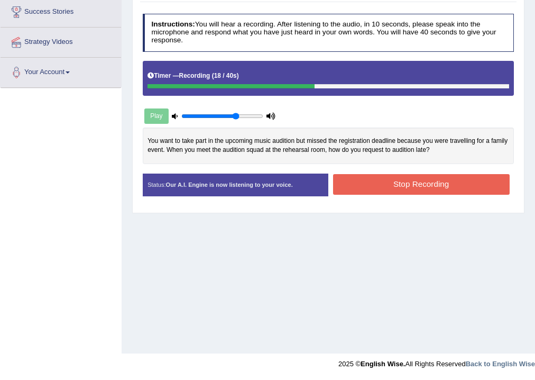
click at [431, 167] on div "Created with Highcharts 7.1.2 Too low Too high Time Pitch meter: 0 10 20 30 40 …" at bounding box center [328, 150] width 381 height 46
click at [418, 187] on button "Stop Recording" at bounding box center [421, 184] width 177 height 21
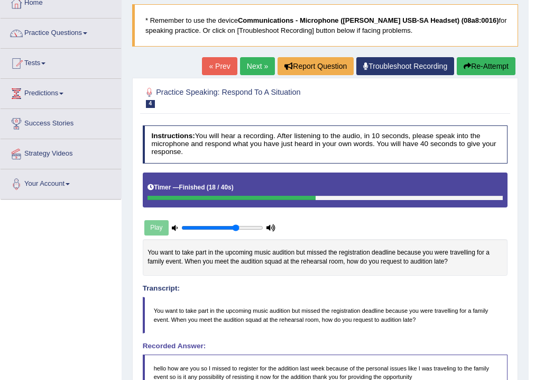
scroll to position [42, 0]
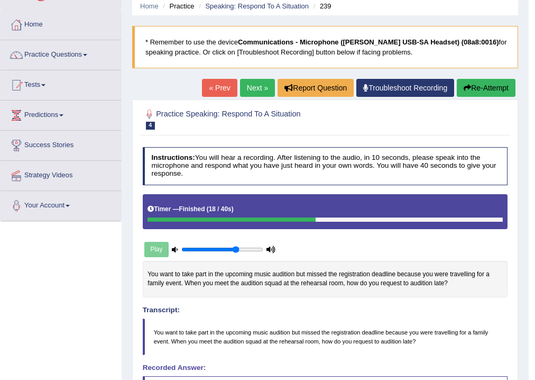
click at [240, 273] on div "You want to take part in the upcoming music audition but missed the registratio…" at bounding box center [325, 279] width 365 height 36
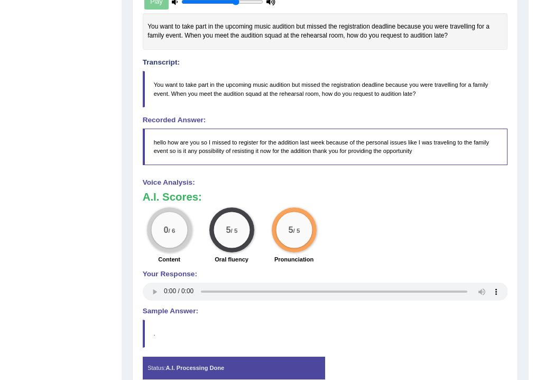
scroll to position [338, 0]
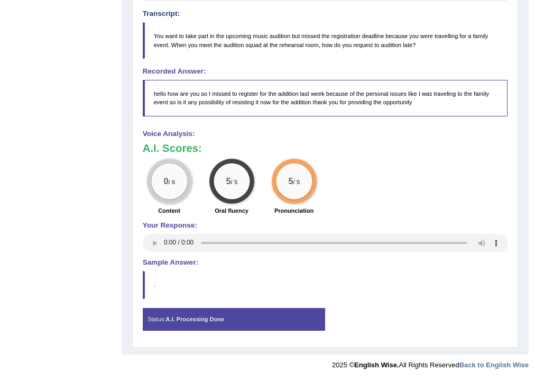
click at [167, 264] on h4 "Sample Answer:" at bounding box center [325, 263] width 365 height 8
click at [167, 277] on blockquote "." at bounding box center [325, 284] width 365 height 27
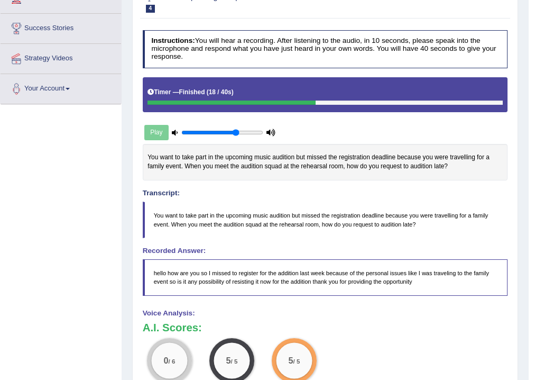
scroll to position [0, 0]
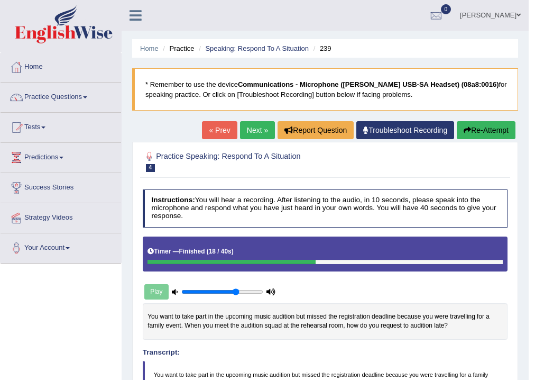
click at [475, 132] on button "Re-Attempt" at bounding box center [486, 130] width 59 height 18
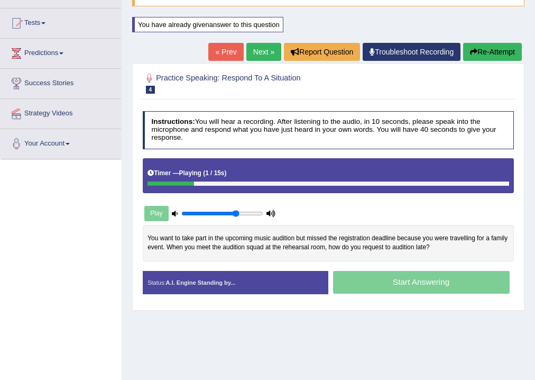
scroll to position [176, 0]
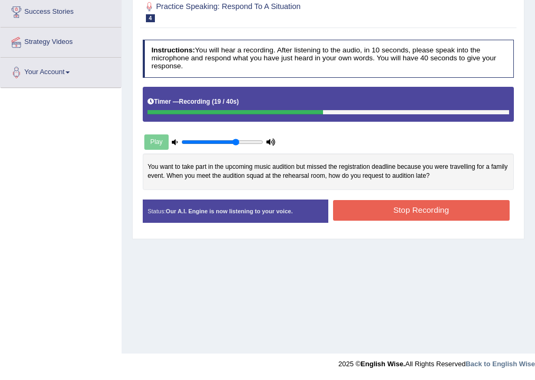
click at [357, 205] on button "Stop Recording" at bounding box center [421, 210] width 177 height 21
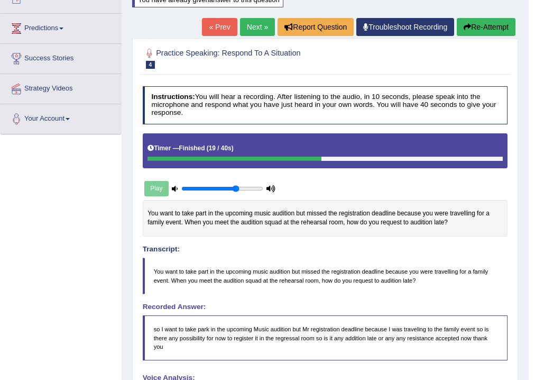
scroll to position [6, 0]
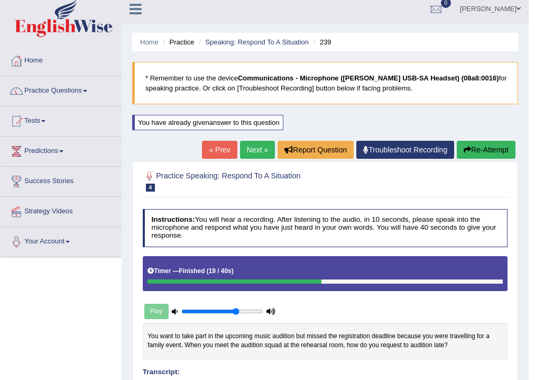
click at [251, 139] on div "You have already given answer to this question" at bounding box center [208, 128] width 153 height 26
click at [248, 149] on link "Next »" at bounding box center [257, 150] width 35 height 18
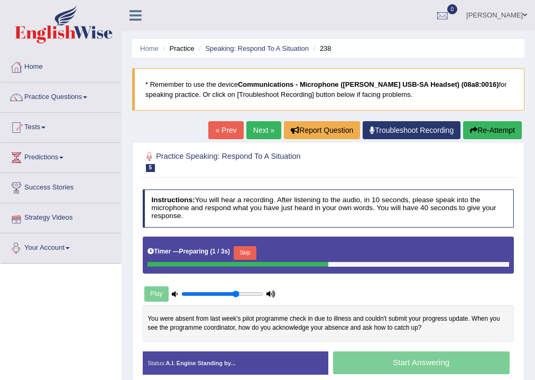
click at [250, 246] on button "Skip" at bounding box center [245, 253] width 23 height 14
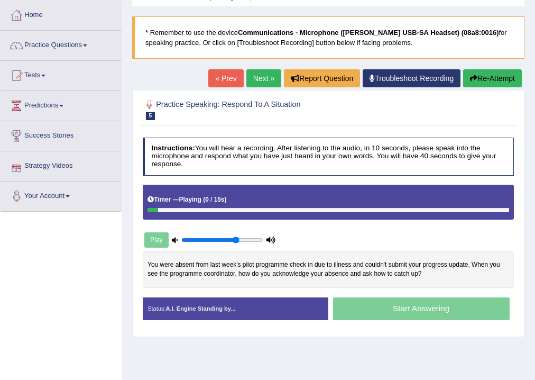
scroll to position [169, 0]
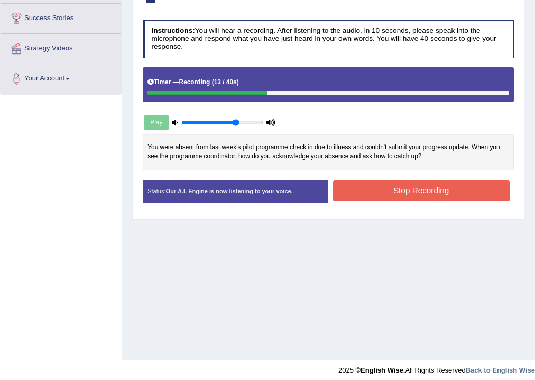
click at [437, 192] on button "Stop Recording" at bounding box center [421, 190] width 177 height 21
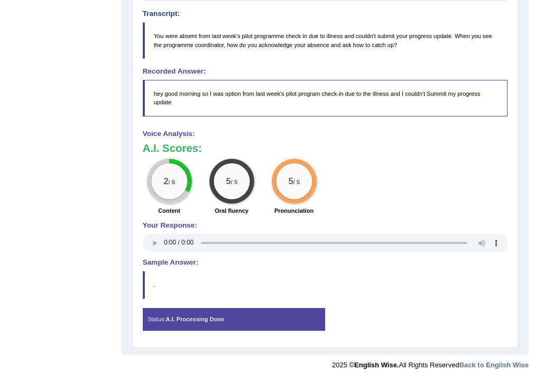
scroll to position [42, 0]
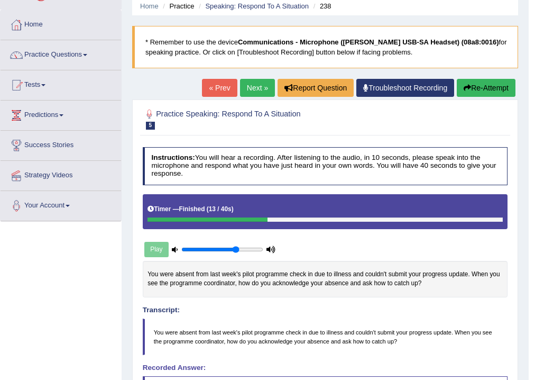
click at [490, 89] on button "Re-Attempt" at bounding box center [486, 88] width 59 height 18
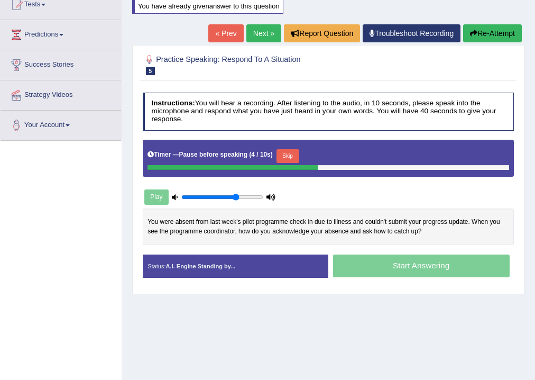
scroll to position [127, 0]
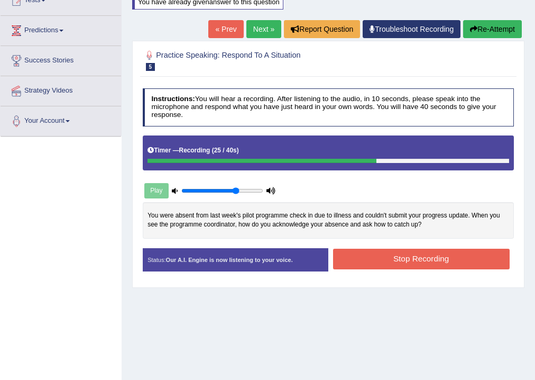
drag, startPoint x: 411, startPoint y: 249, endPoint x: 408, endPoint y: 256, distance: 8.1
click at [411, 251] on button "Stop Recording" at bounding box center [421, 258] width 177 height 21
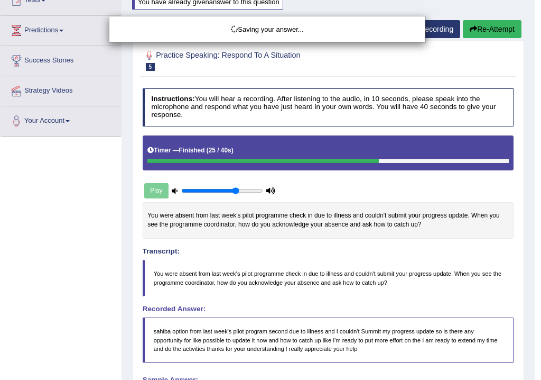
click at [124, 296] on div "Saving your answer..." at bounding box center [270, 190] width 541 height 380
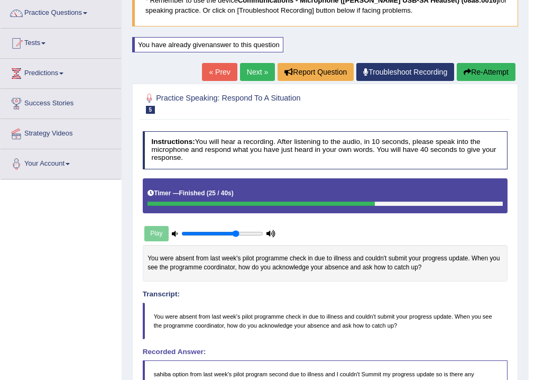
scroll to position [76, 0]
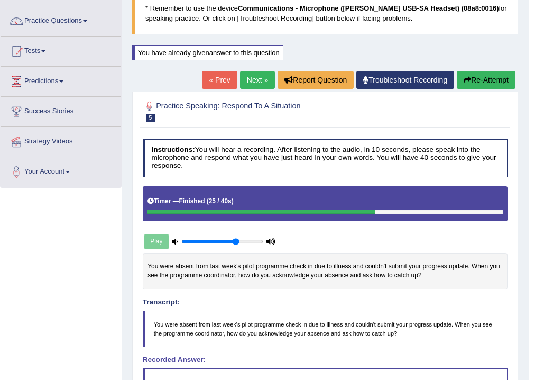
click at [256, 72] on link "Next »" at bounding box center [257, 80] width 35 height 18
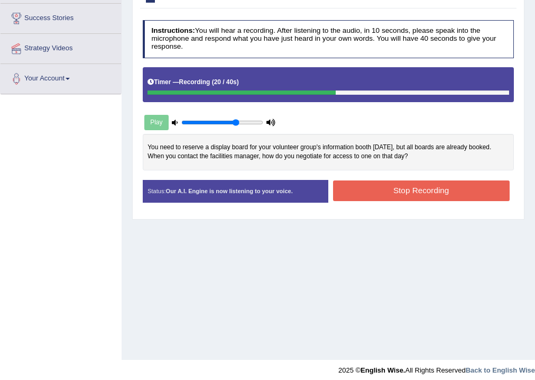
click at [387, 192] on button "Stop Recording" at bounding box center [421, 190] width 177 height 21
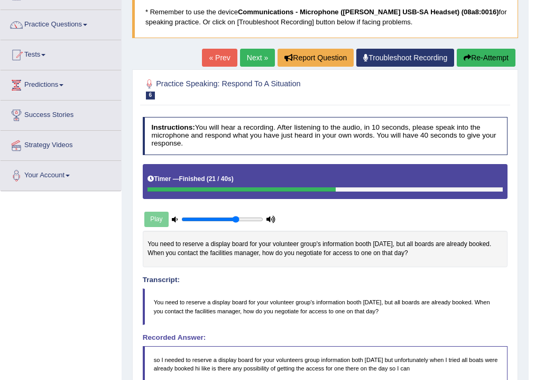
scroll to position [211, 0]
